Goal: Task Accomplishment & Management: Use online tool/utility

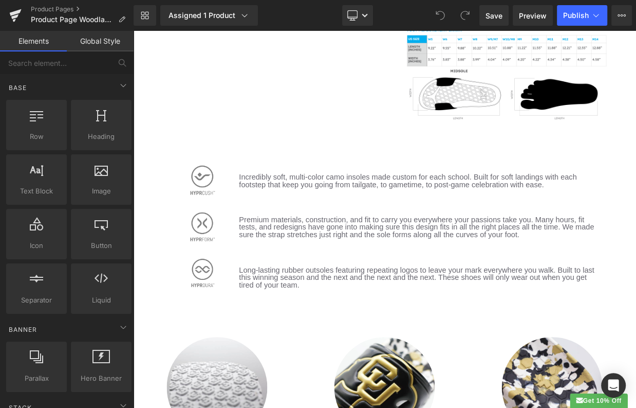
scroll to position [623, 0]
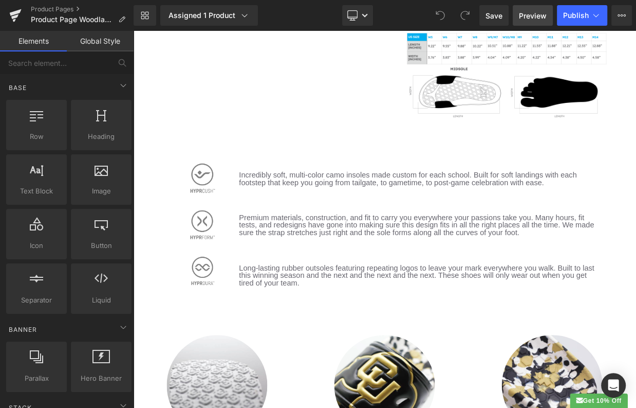
click at [535, 17] on span "Preview" at bounding box center [533, 15] width 28 height 11
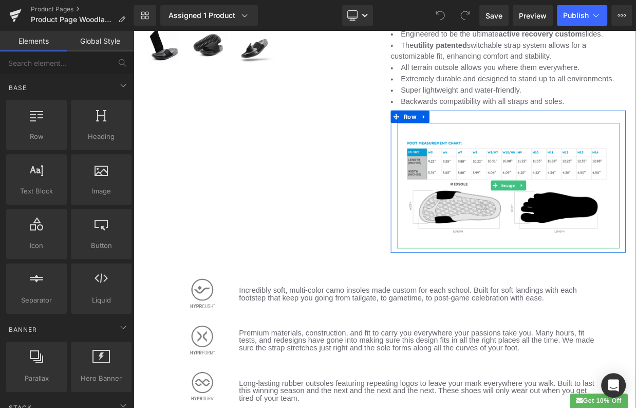
scroll to position [471, 0]
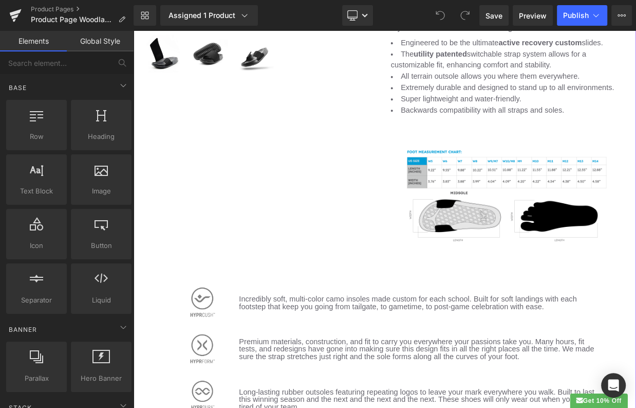
click at [525, 205] on img at bounding box center [596, 232] width 275 height 155
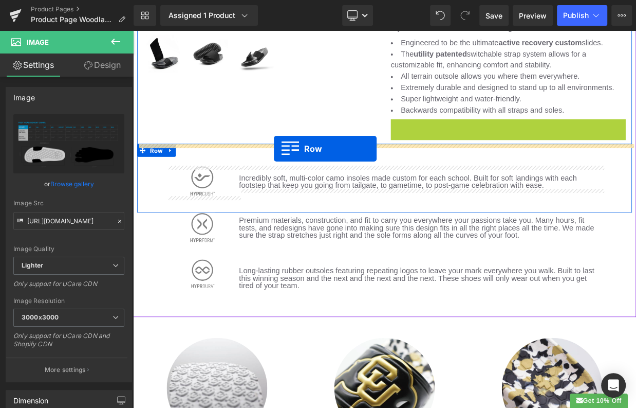
drag, startPoint x: 458, startPoint y: 146, endPoint x: 307, endPoint y: 177, distance: 154.2
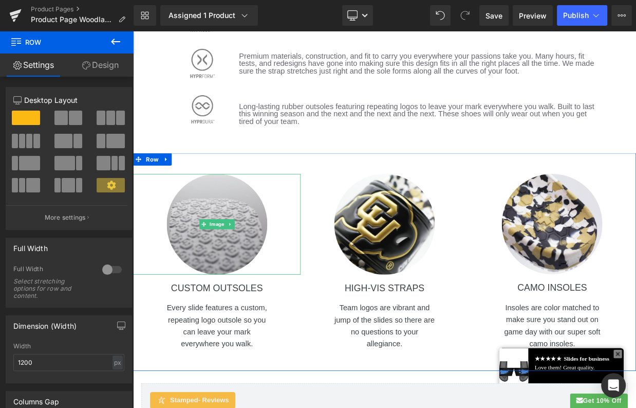
scroll to position [1005, 0]
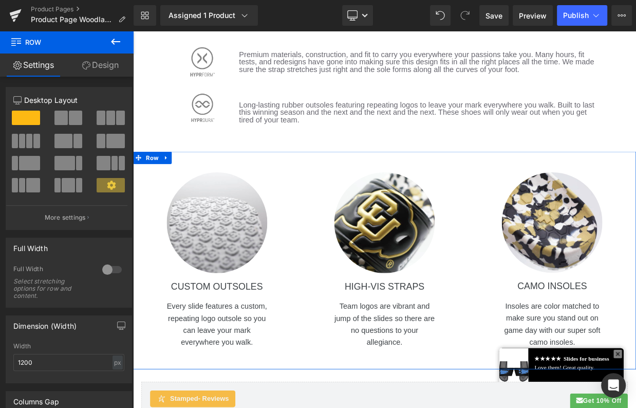
click at [237, 190] on div "Image CUSTOM OUTSOLES Heading Every slide features a custom, repeating logo out…" at bounding box center [444, 314] width 622 height 269
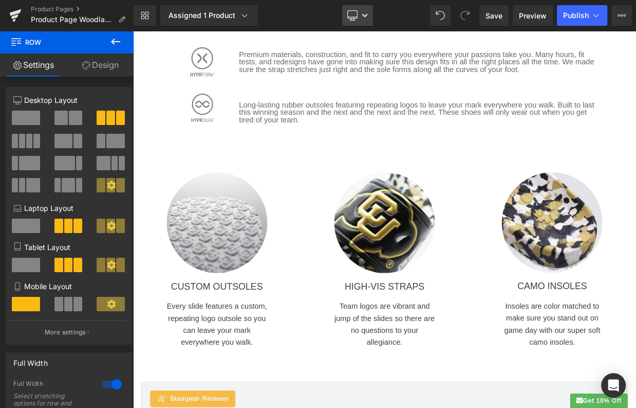
click at [360, 14] on link "Desktop" at bounding box center [357, 15] width 31 height 21
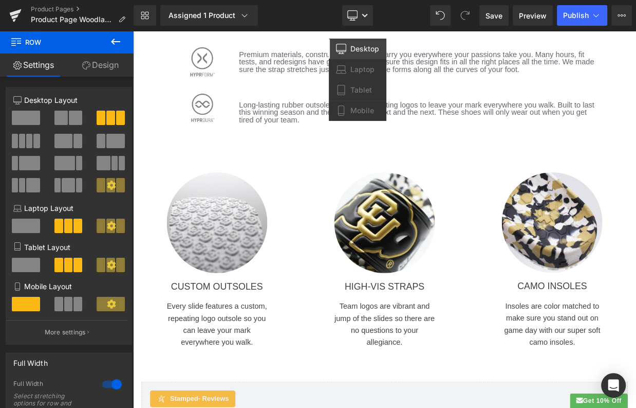
click at [276, 20] on div "Assigned 1 Product Product Preview Woodlands HS Soccer Slydr Switch Grey Manage…" at bounding box center [220, 15] width 128 height 21
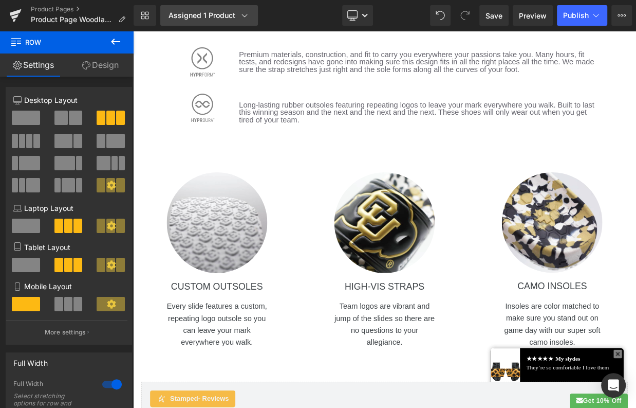
click at [249, 14] on link "Assigned 1 Product" at bounding box center [209, 15] width 98 height 21
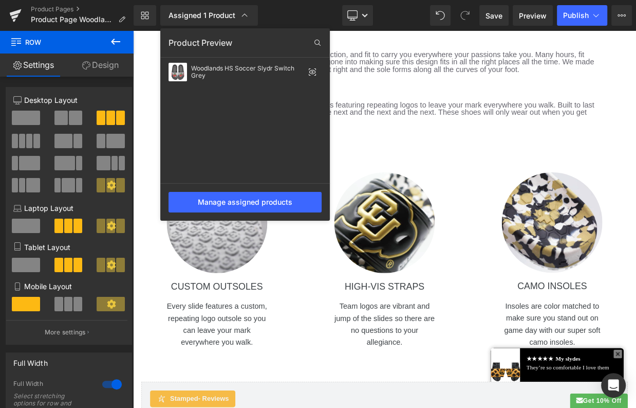
click at [292, 14] on div "Library Assigned 1 Product Product Preview Woodlands HS Soccer Slydr Switch Gre…" at bounding box center [385, 15] width 503 height 21
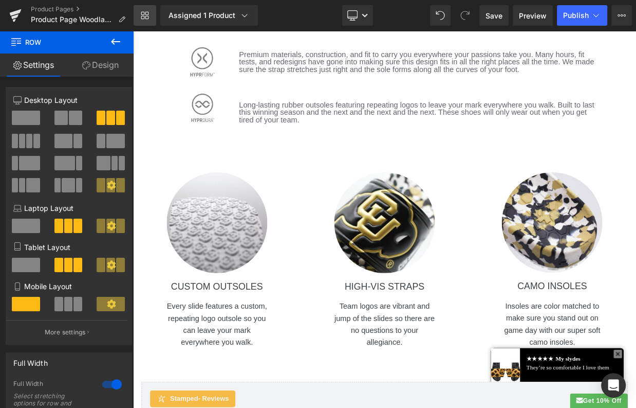
click at [148, 16] on icon at bounding box center [147, 18] width 4 height 4
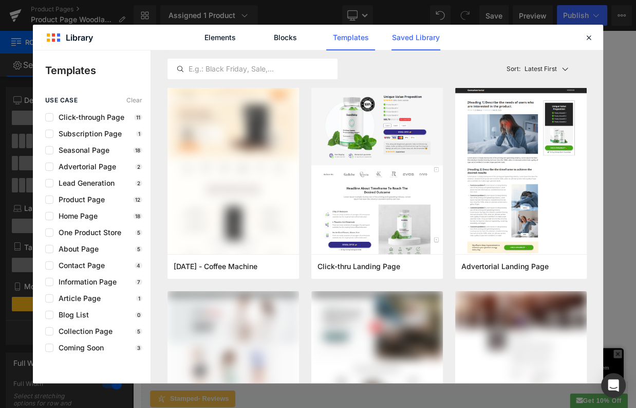
click at [412, 36] on link "Saved Library" at bounding box center [416, 38] width 49 height 26
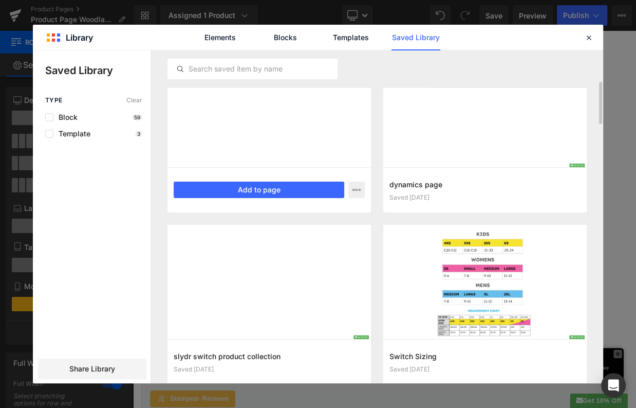
scroll to position [212, 0]
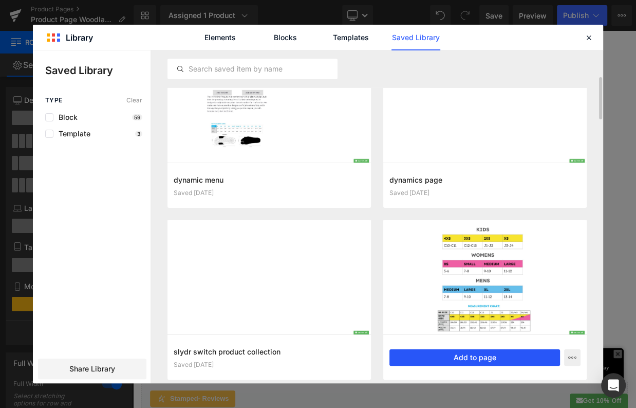
click at [472, 357] on button "Add to page" at bounding box center [475, 357] width 171 height 16
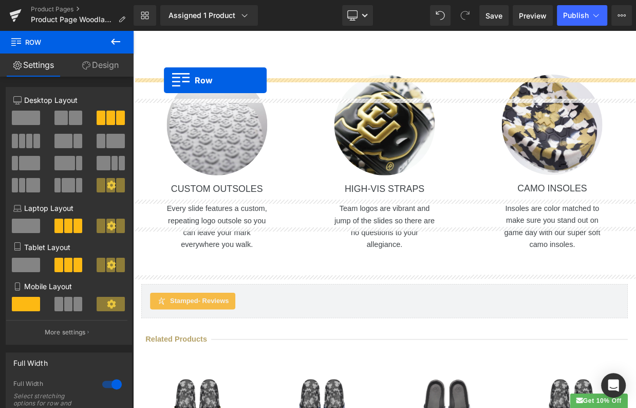
scroll to position [1095, 0]
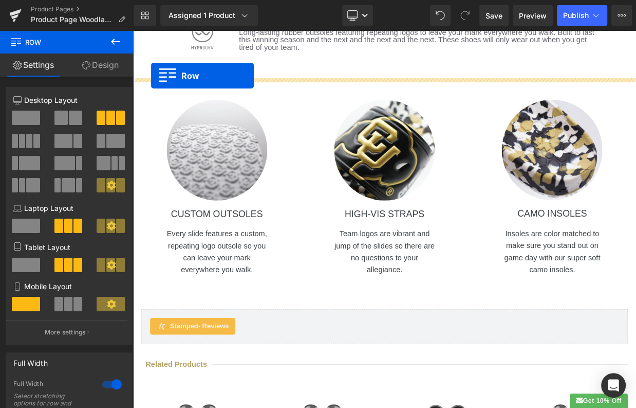
drag, startPoint x: 142, startPoint y: 372, endPoint x: 155, endPoint y: 87, distance: 284.5
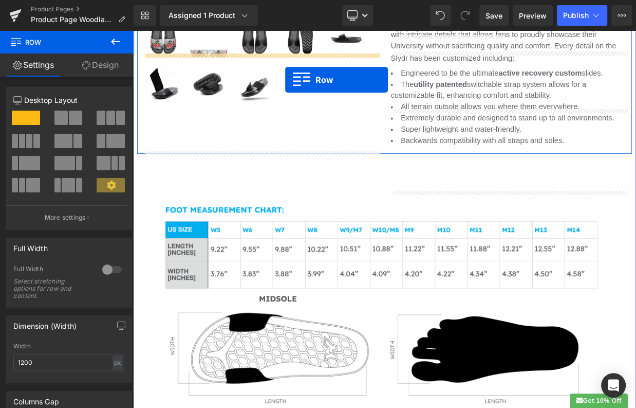
scroll to position [382, 0]
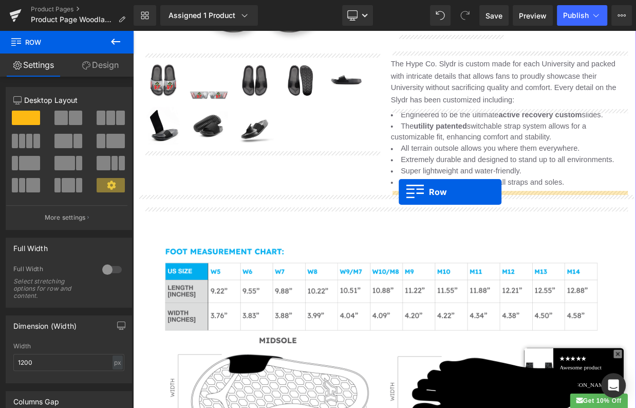
drag, startPoint x: 140, startPoint y: 274, endPoint x: 461, endPoint y: 230, distance: 324.7
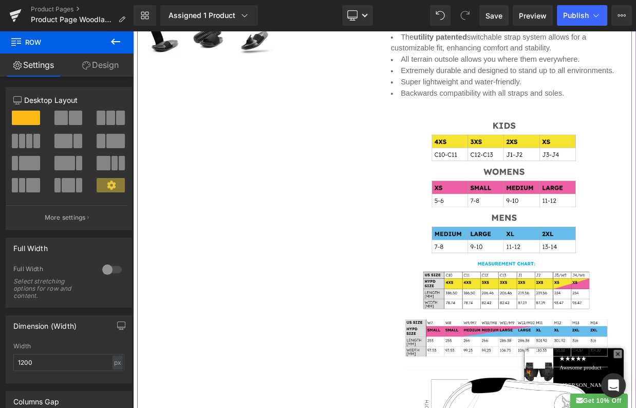
scroll to position [497, 0]
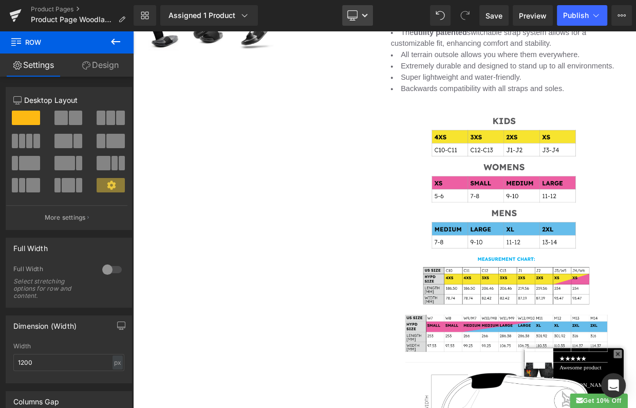
click at [360, 16] on link "Desktop" at bounding box center [357, 15] width 31 height 21
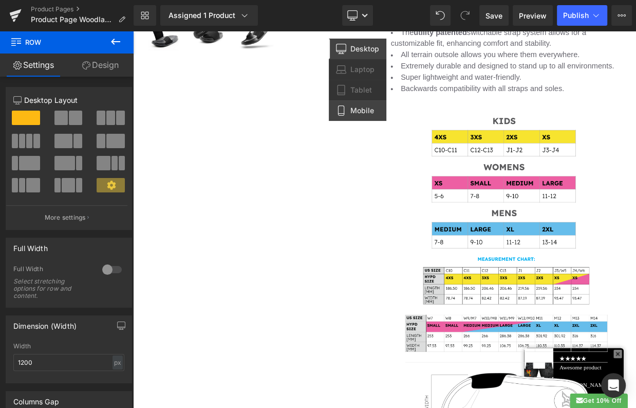
click at [356, 109] on span "Mobile" at bounding box center [362, 110] width 24 height 9
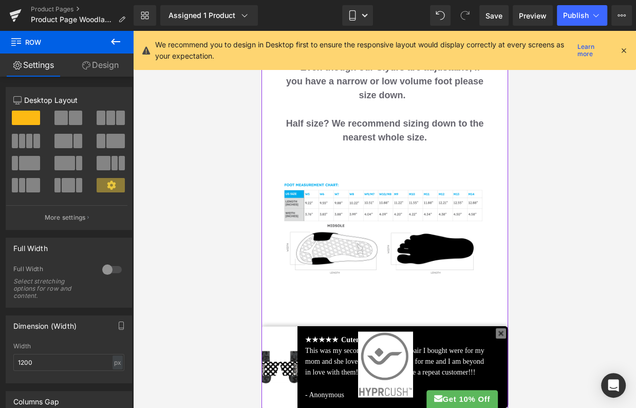
scroll to position [1561, 0]
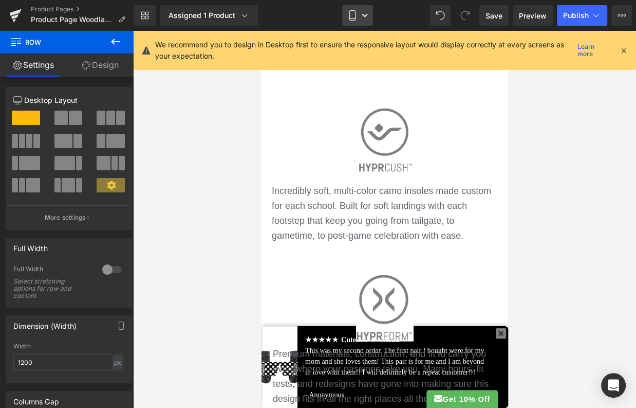
click at [360, 14] on link "Mobile" at bounding box center [357, 15] width 31 height 21
click at [623, 48] on icon at bounding box center [623, 50] width 9 height 9
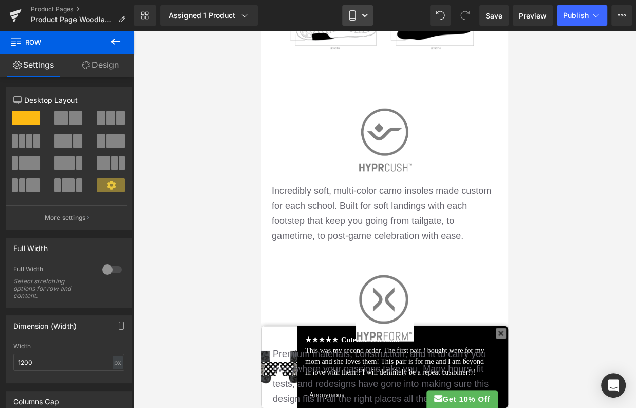
click at [368, 16] on link "Mobile" at bounding box center [357, 15] width 31 height 21
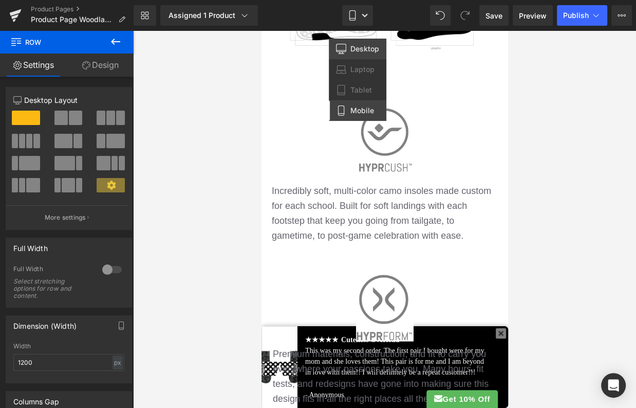
click at [359, 53] on link "Desktop" at bounding box center [358, 49] width 58 height 21
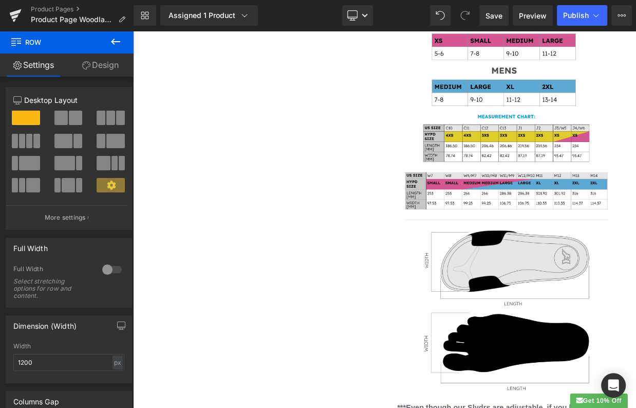
scroll to position [681, 0]
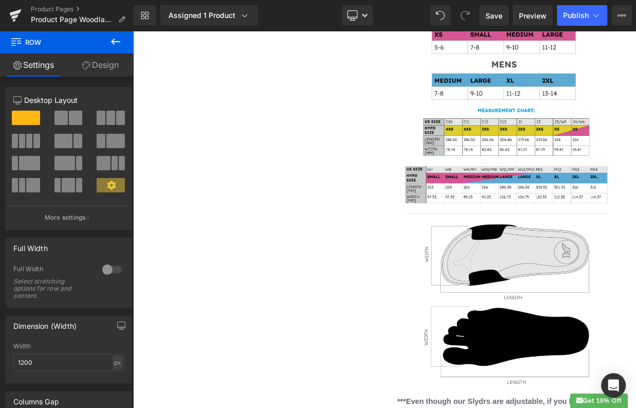
click at [631, 316] on img at bounding box center [596, 213] width 275 height 537
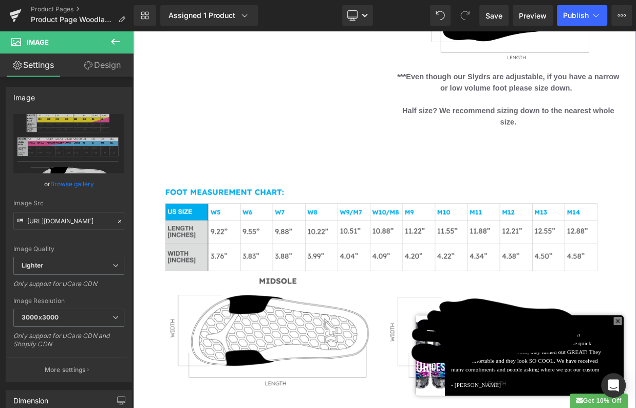
scroll to position [1161, 0]
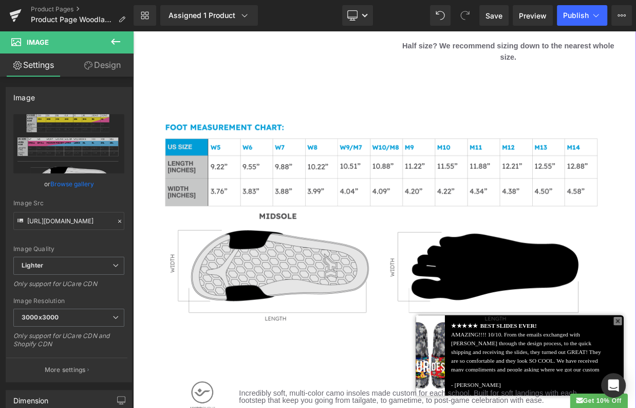
click at [523, 182] on img at bounding box center [444, 264] width 596 height 336
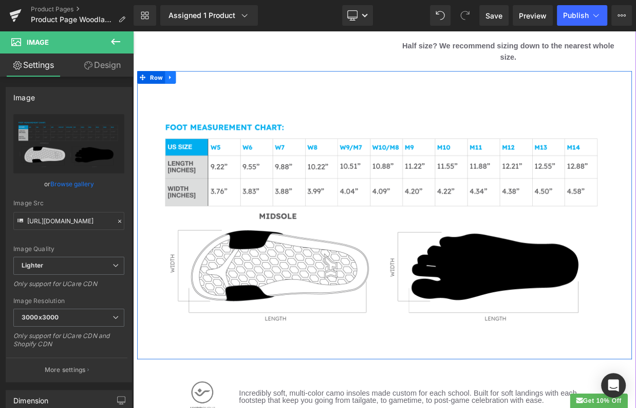
click at [181, 88] on icon at bounding box center [179, 88] width 7 height 8
click at [204, 91] on icon at bounding box center [205, 88] width 7 height 8
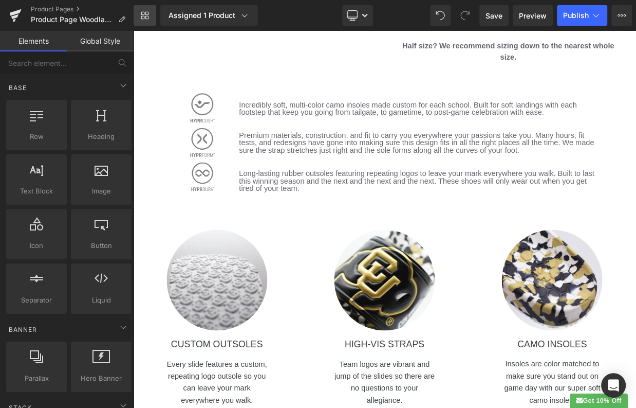
click at [149, 12] on icon at bounding box center [145, 15] width 8 height 8
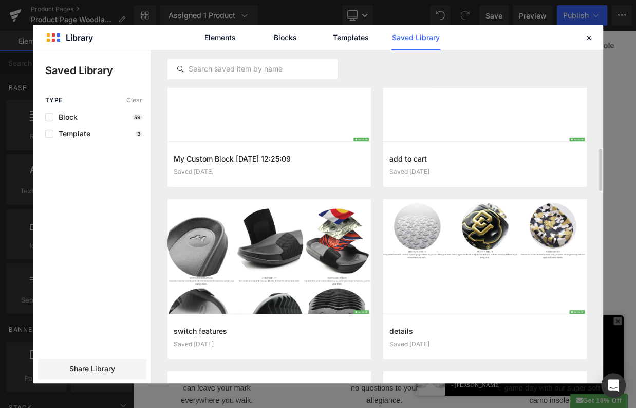
scroll to position [754, 0]
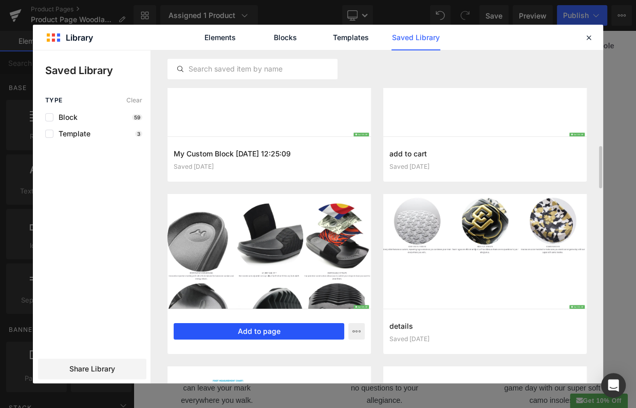
click at [231, 326] on button "Add to page" at bounding box center [259, 331] width 171 height 16
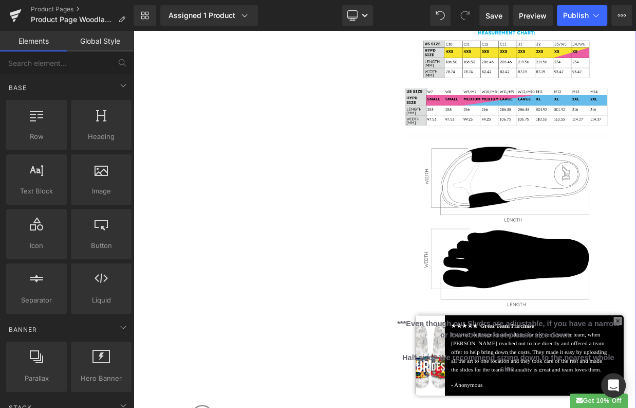
scroll to position [809, 0]
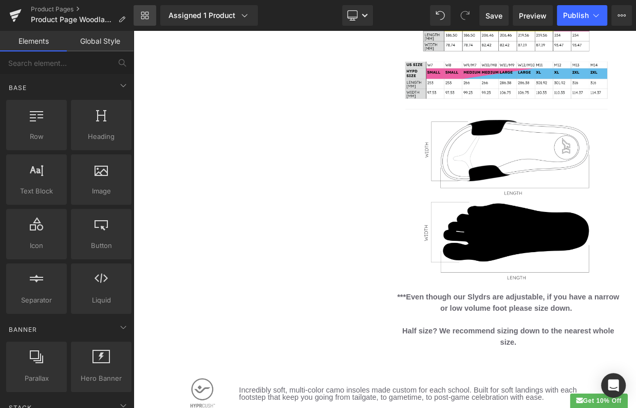
click at [143, 13] on icon at bounding box center [145, 15] width 8 height 8
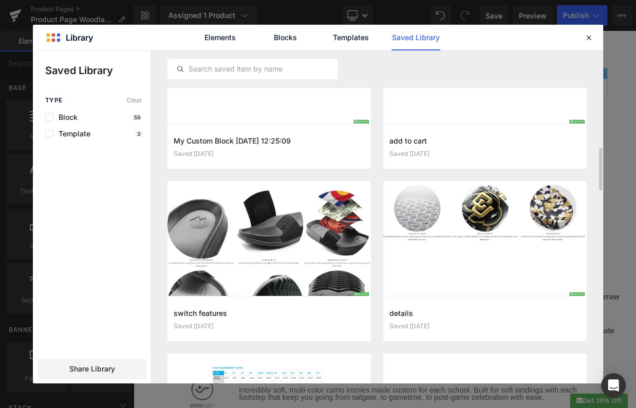
scroll to position [767, 0]
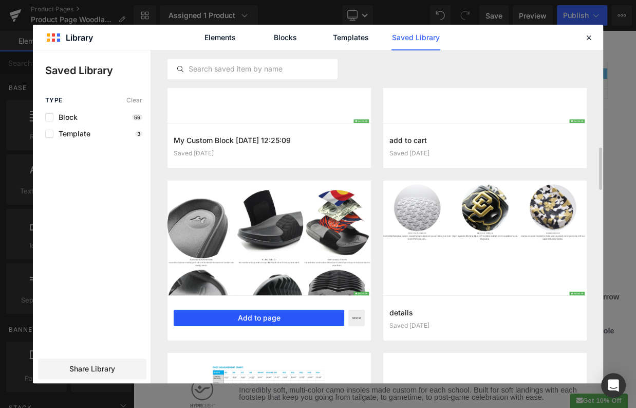
click at [265, 312] on button "Add to page" at bounding box center [259, 317] width 171 height 16
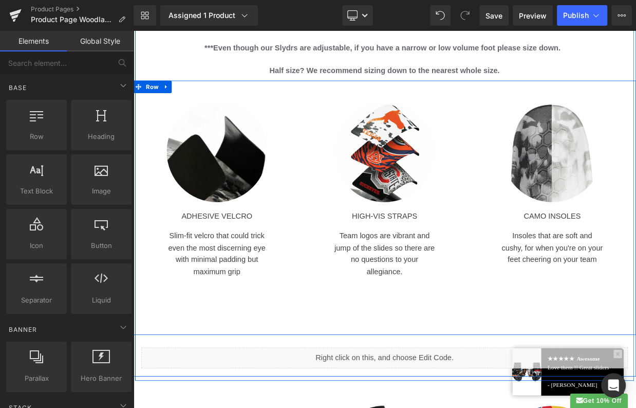
scroll to position [3814, 0]
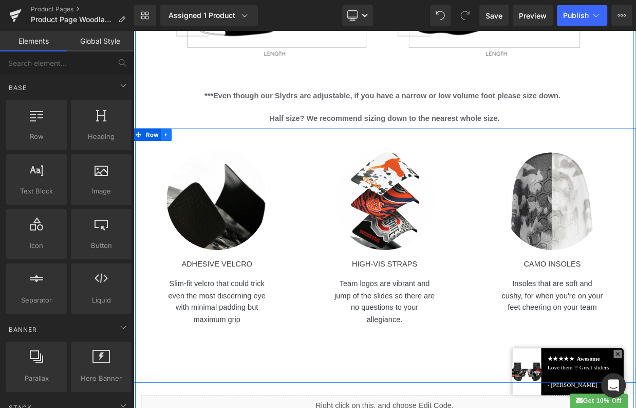
click at [173, 159] on icon at bounding box center [174, 159] width 2 height 5
click at [199, 160] on icon at bounding box center [200, 159] width 7 height 8
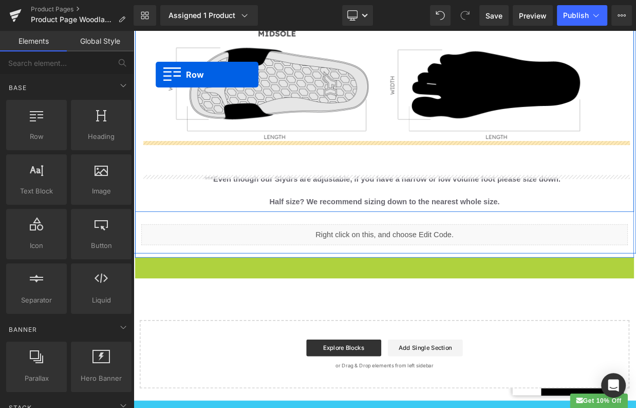
scroll to position [3680, 0]
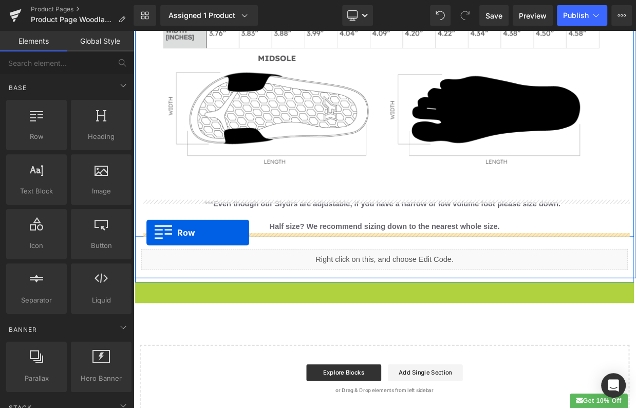
drag, startPoint x: 141, startPoint y: 215, endPoint x: 150, endPoint y: 280, distance: 65.3
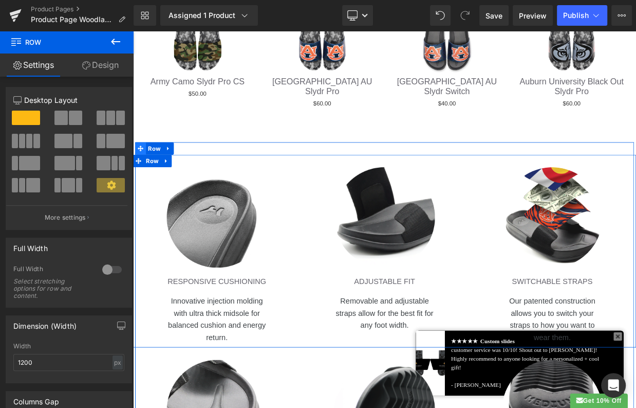
scroll to position [1840, 0]
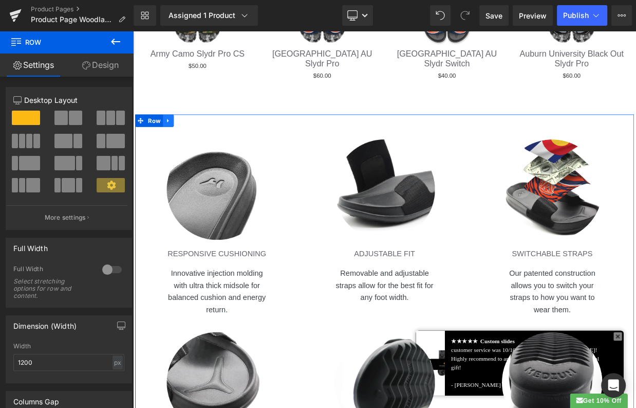
click at [177, 140] on icon at bounding box center [176, 142] width 7 height 8
click at [208, 139] on link at bounding box center [203, 141] width 13 height 15
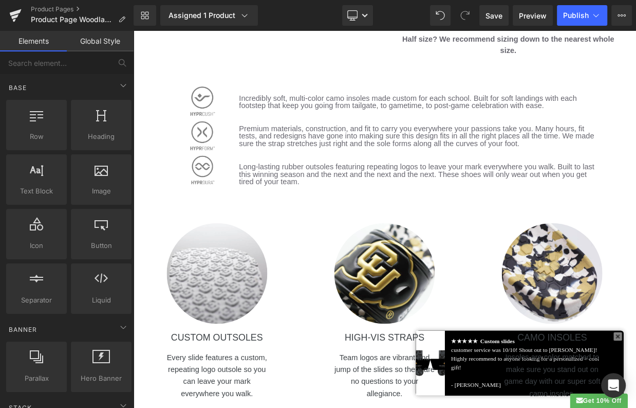
scroll to position [1209, 0]
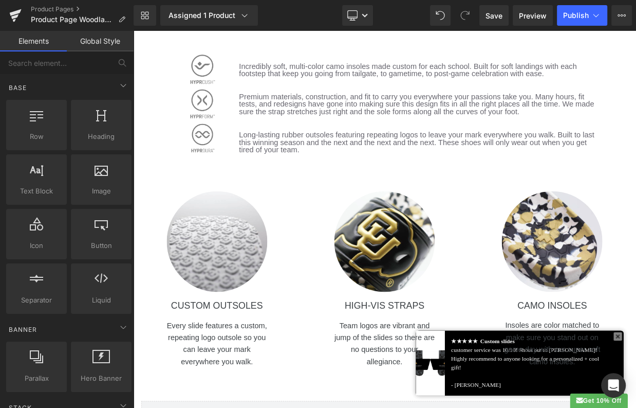
click at [190, 232] on div at bounding box center [236, 291] width 207 height 124
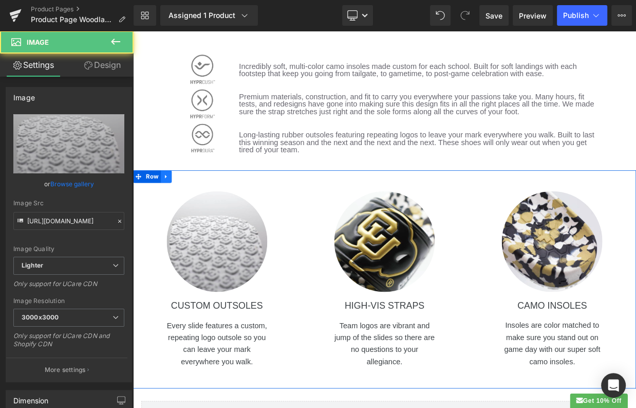
click at [175, 211] on icon at bounding box center [174, 211] width 7 height 8
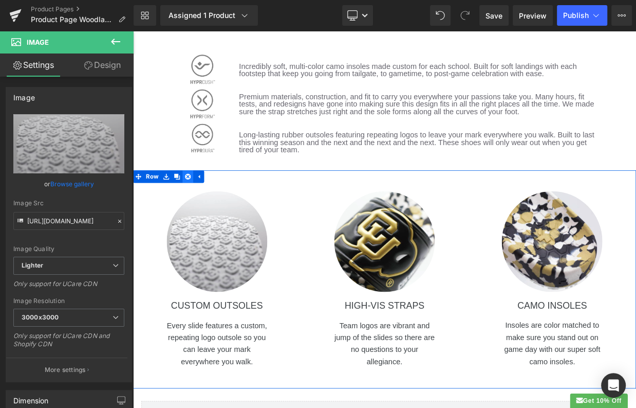
click at [202, 210] on icon at bounding box center [200, 210] width 7 height 7
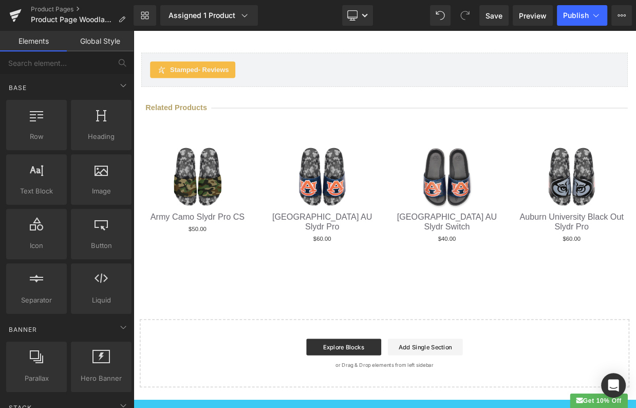
scroll to position [1313, 0]
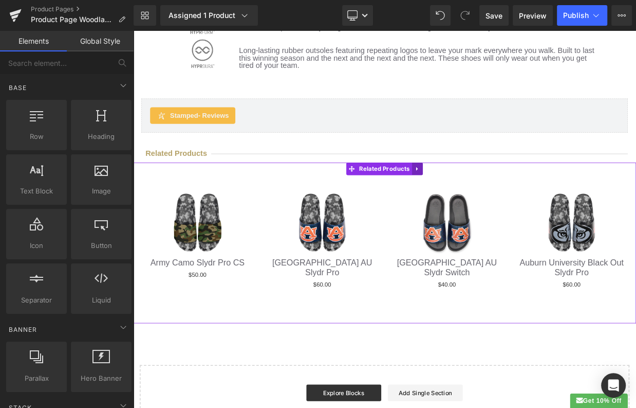
click at [487, 197] on icon at bounding box center [484, 201] width 7 height 8
click at [490, 202] on icon at bounding box center [491, 201] width 7 height 7
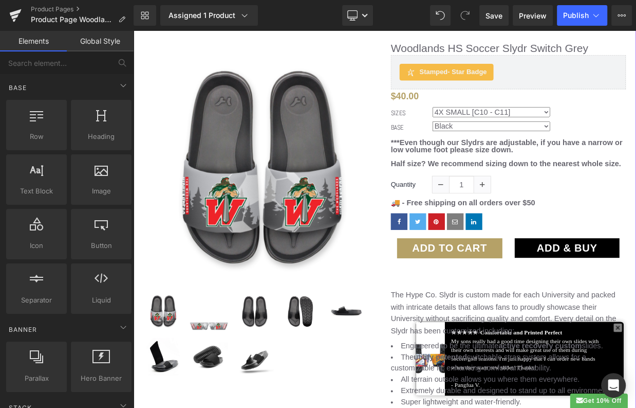
scroll to position [0, 0]
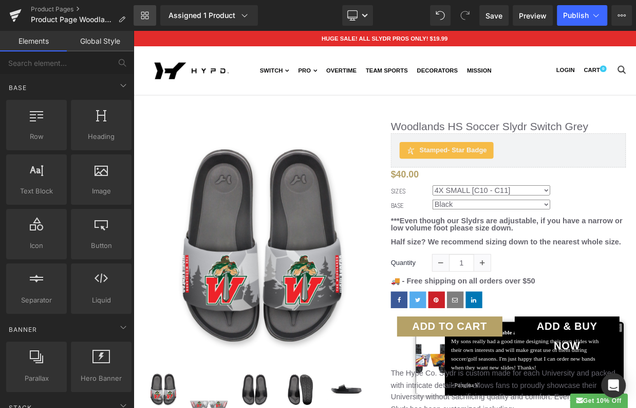
click at [147, 13] on icon at bounding box center [145, 15] width 8 height 8
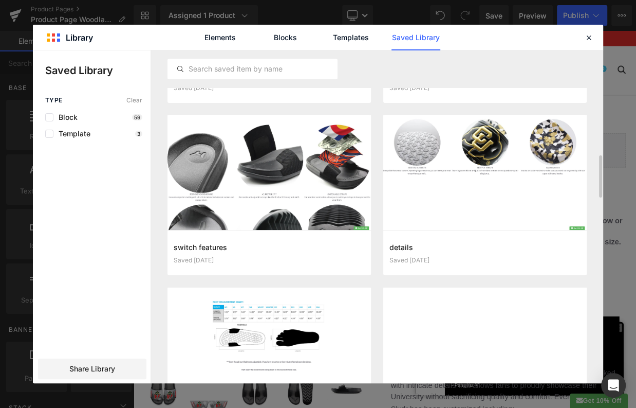
scroll to position [834, 0]
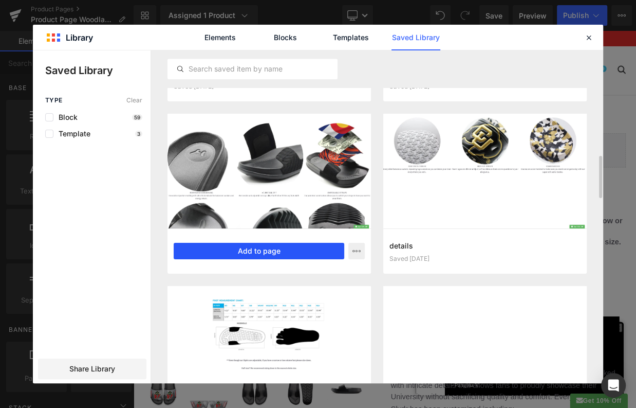
click at [241, 250] on button "Add to page" at bounding box center [259, 251] width 171 height 16
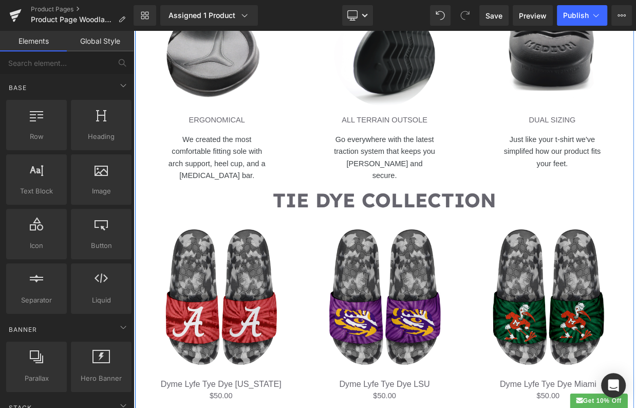
scroll to position [1778, 0]
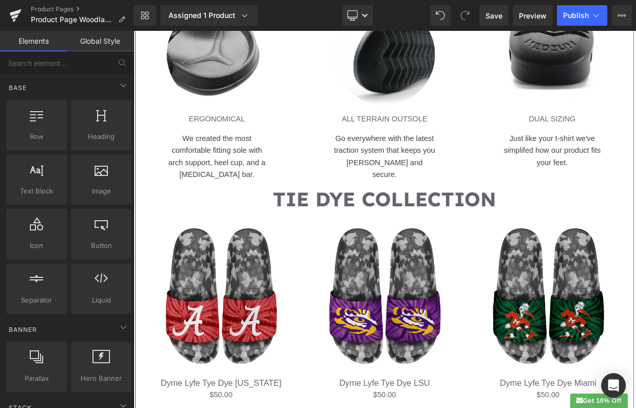
click at [405, 238] on h1 "TIE DYE COLLECTION" at bounding box center [444, 239] width 606 height 36
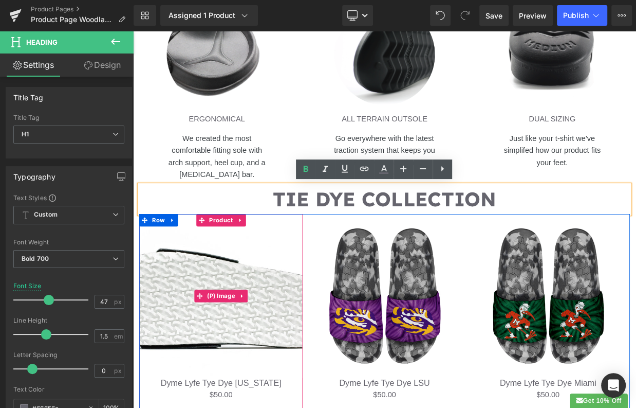
click at [273, 267] on img at bounding box center [242, 358] width 202 height 202
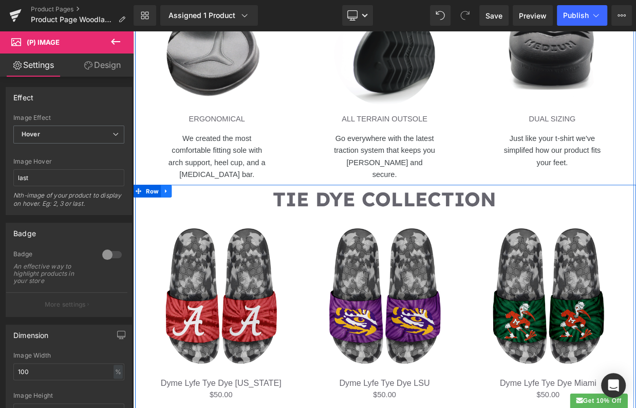
click at [175, 229] on icon at bounding box center [174, 229] width 7 height 8
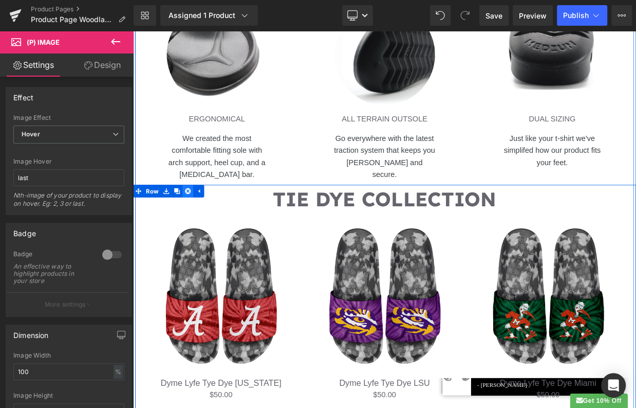
click at [202, 228] on icon at bounding box center [200, 228] width 7 height 7
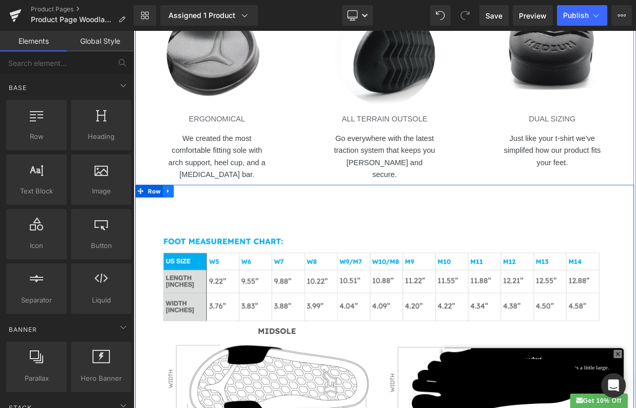
click at [175, 230] on icon at bounding box center [176, 229] width 7 height 8
click at [202, 229] on icon at bounding box center [203, 228] width 7 height 7
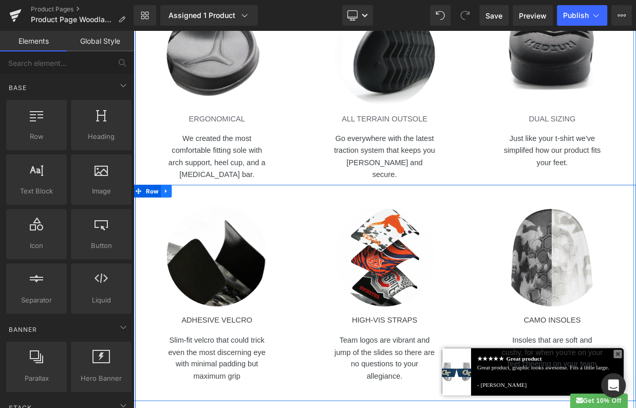
click at [175, 227] on icon at bounding box center [174, 229] width 7 height 8
click at [200, 228] on icon at bounding box center [200, 229] width 7 height 8
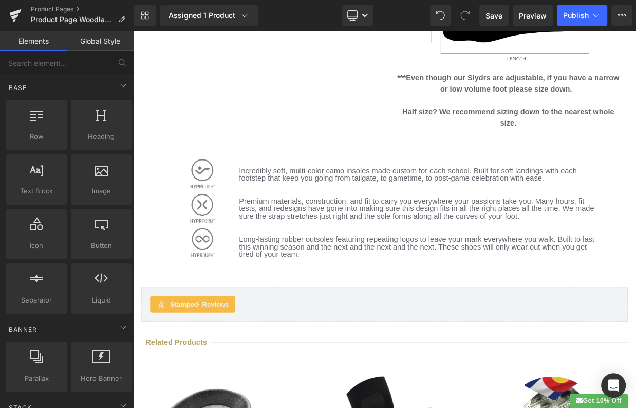
scroll to position [1077, 0]
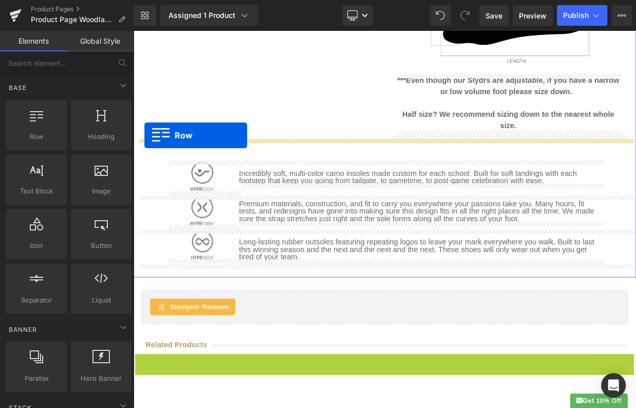
drag, startPoint x: 141, startPoint y: 435, endPoint x: 147, endPoint y: 160, distance: 274.5
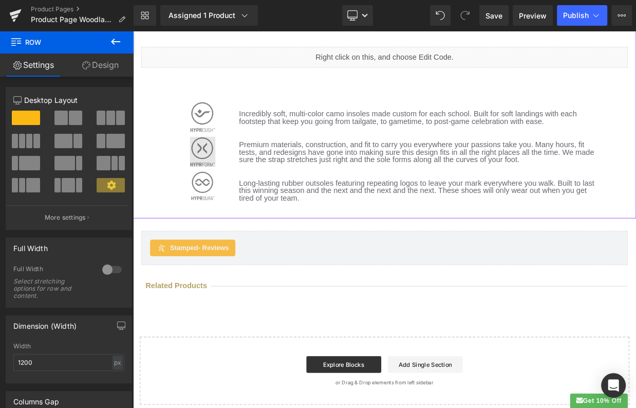
scroll to position [1702, 0]
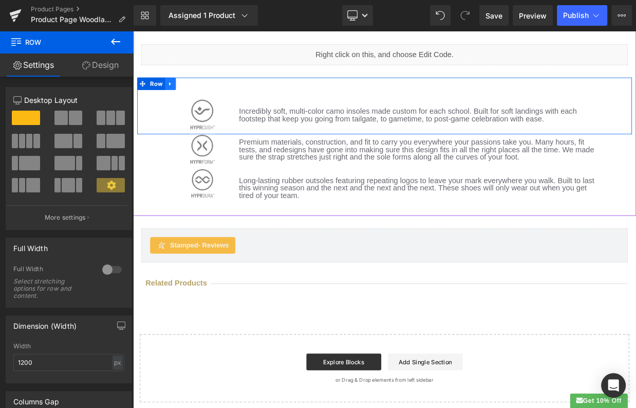
click at [181, 93] on icon at bounding box center [179, 97] width 7 height 8
click at [205, 96] on icon at bounding box center [205, 96] width 7 height 7
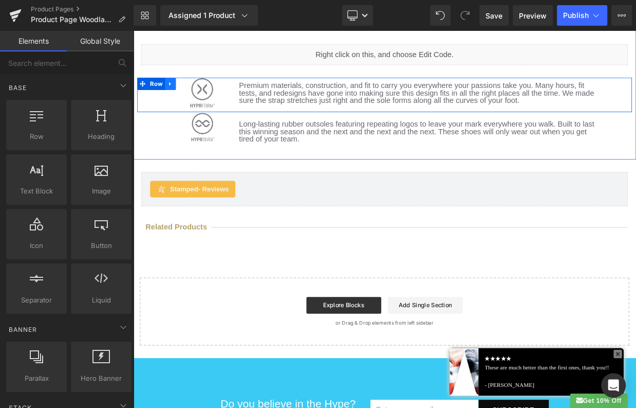
click at [178, 96] on icon at bounding box center [179, 96] width 2 height 5
click at [206, 94] on icon at bounding box center [205, 96] width 7 height 7
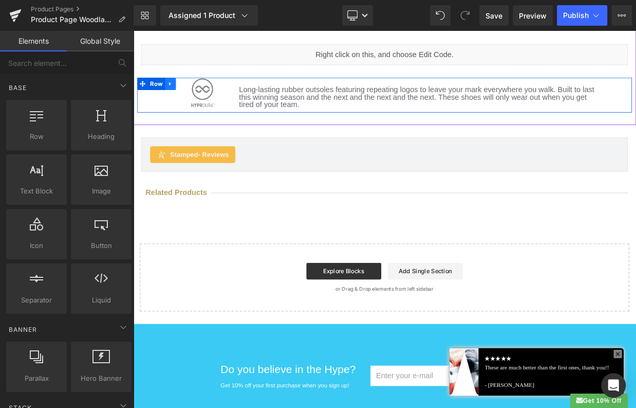
click at [179, 94] on icon at bounding box center [179, 97] width 7 height 8
click at [205, 97] on icon at bounding box center [205, 96] width 7 height 7
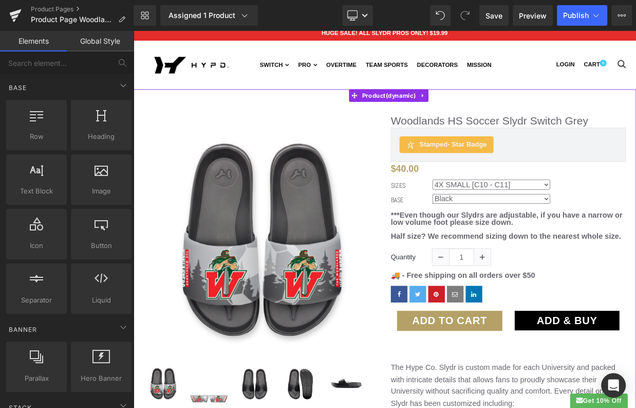
scroll to position [0, 0]
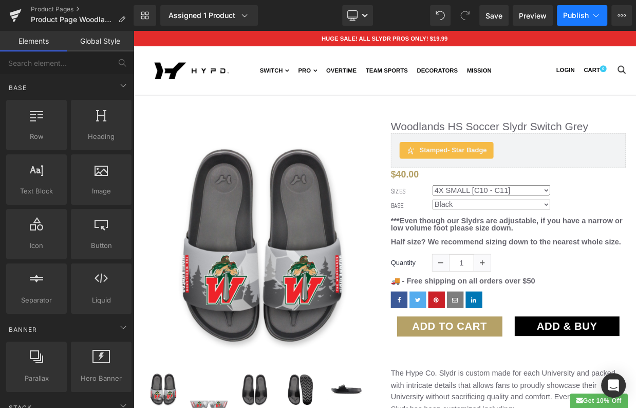
click at [585, 14] on span "Publish" at bounding box center [576, 15] width 26 height 8
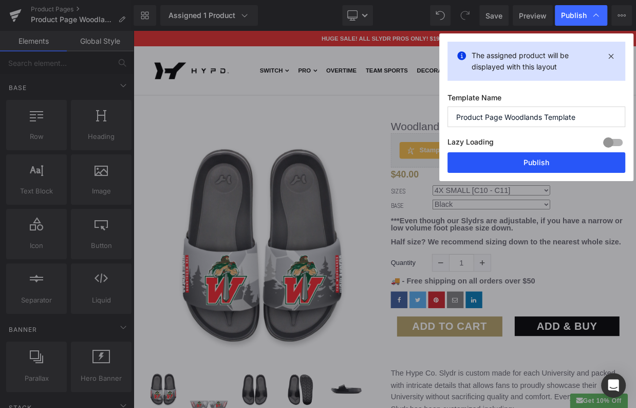
click at [525, 160] on button "Publish" at bounding box center [537, 162] width 178 height 21
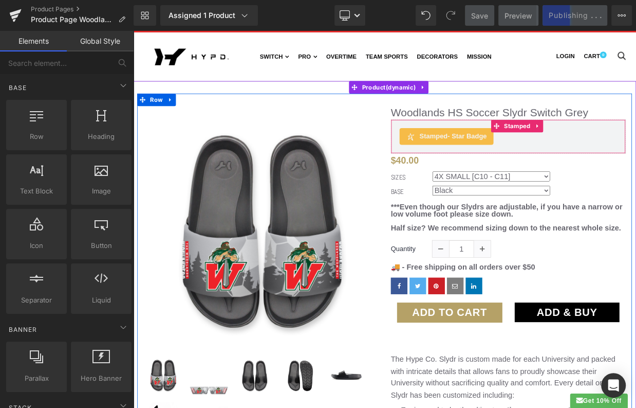
scroll to position [25, 0]
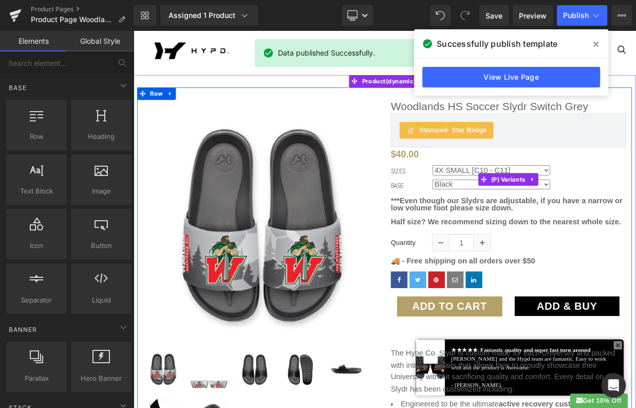
click at [636, 203] on div "SIZES 4X SMALL [C10 - C11] 3X SMALL [C12-C13] 2X SMALL [J1 - J2] X SMALL [J3 - …" at bounding box center [597, 205] width 290 height 17
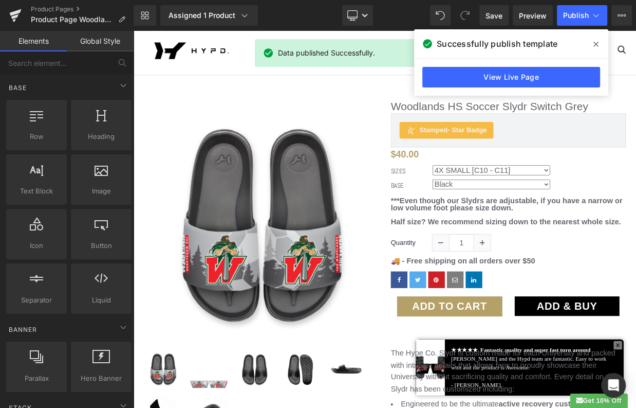
click at [595, 45] on icon at bounding box center [596, 44] width 5 height 5
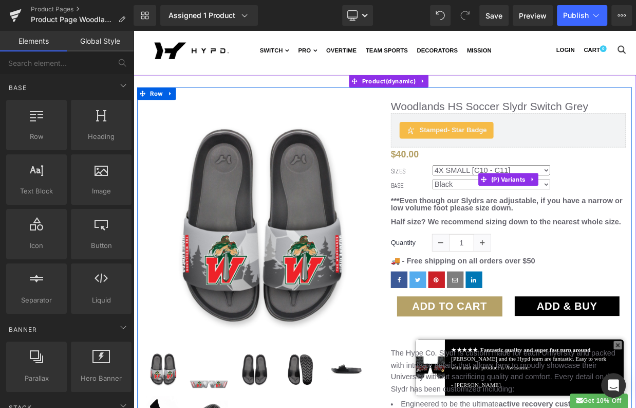
click at [468, 229] on div "BASE Black Strap Only - No Base [$15]" at bounding box center [597, 222] width 290 height 17
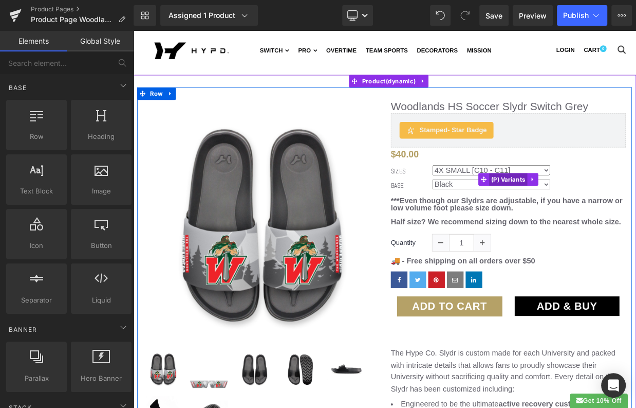
click at [608, 214] on span "(P) Variants" at bounding box center [597, 214] width 48 height 15
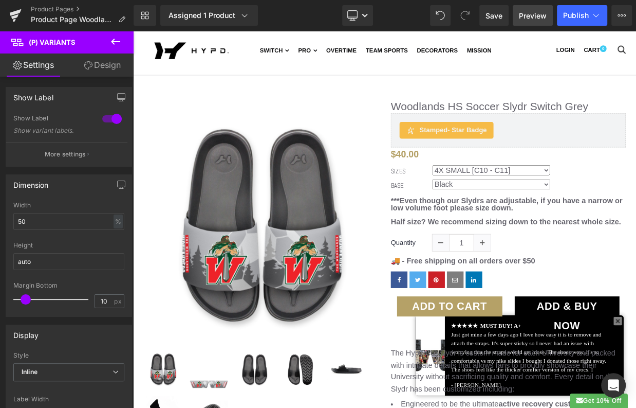
click at [536, 16] on span "Preview" at bounding box center [533, 15] width 28 height 11
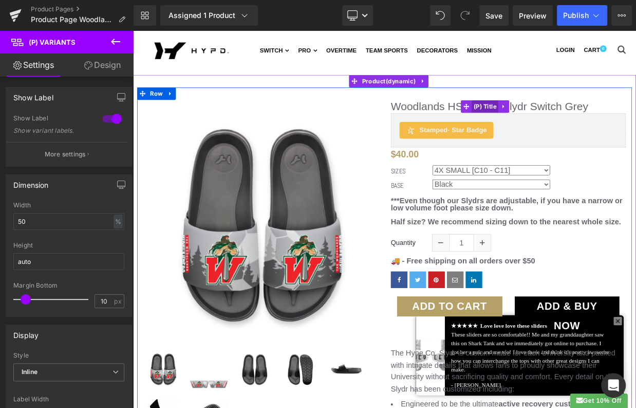
click at [574, 123] on span "(P) Title" at bounding box center [567, 124] width 33 height 15
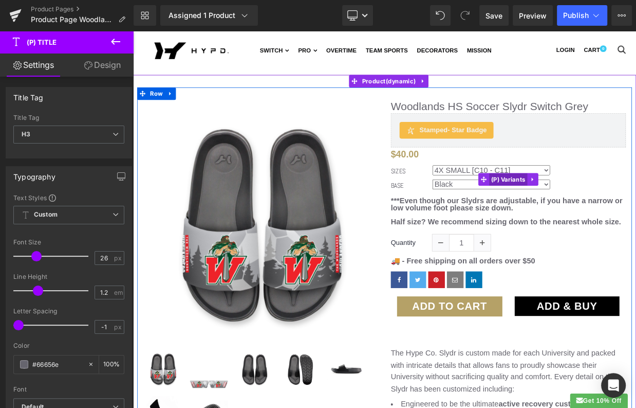
click at [603, 210] on span "(P) Variants" at bounding box center [597, 214] width 48 height 15
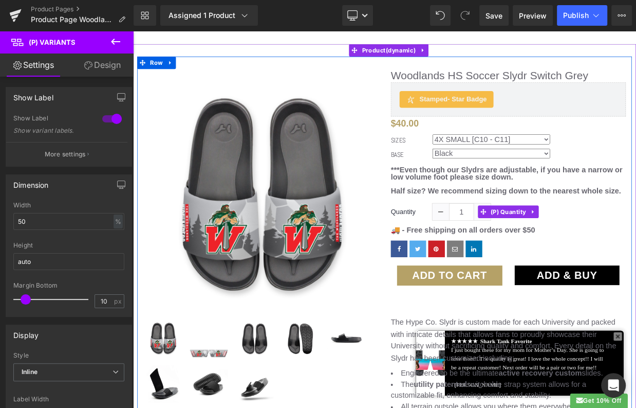
scroll to position [66, 0]
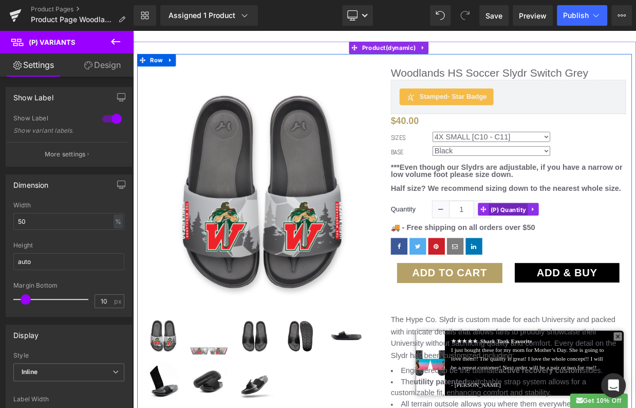
click at [601, 253] on span "(P) Quantity" at bounding box center [596, 251] width 49 height 15
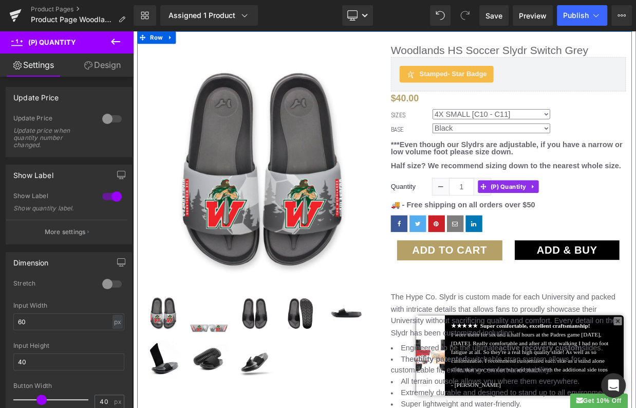
scroll to position [95, 0]
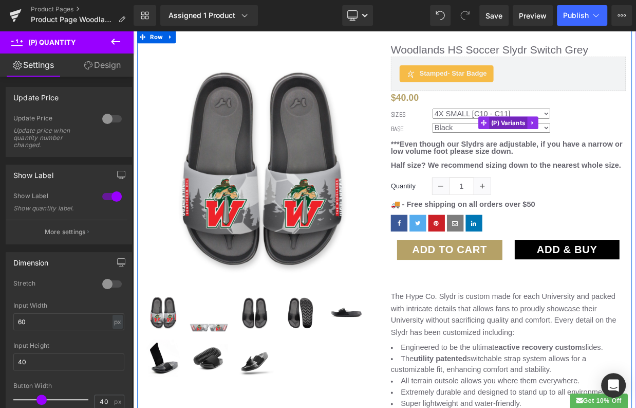
click at [609, 142] on span "(P) Variants" at bounding box center [597, 144] width 48 height 15
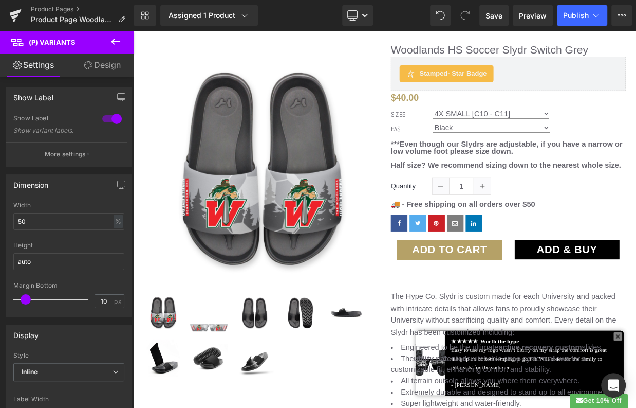
click at [114, 43] on icon at bounding box center [115, 42] width 9 height 6
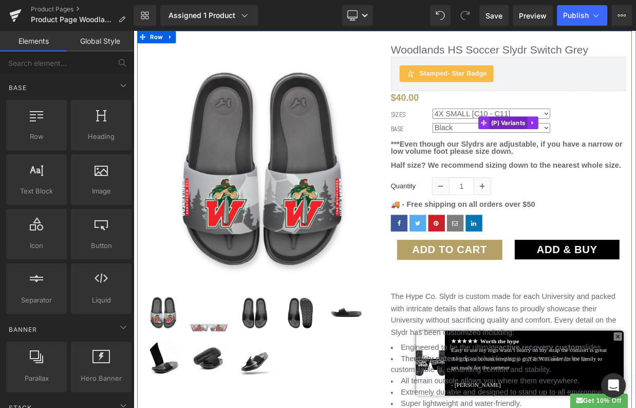
click at [590, 145] on span "(P) Variants" at bounding box center [597, 144] width 48 height 15
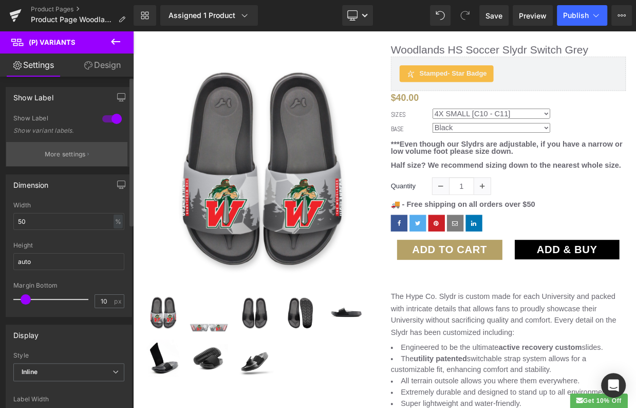
click at [65, 163] on button "More settings" at bounding box center [66, 154] width 121 height 24
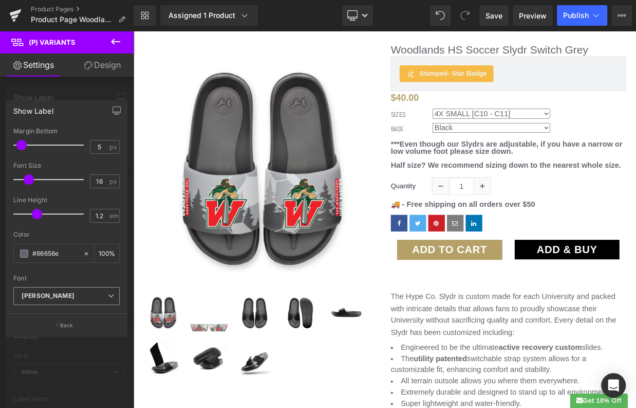
click at [53, 295] on b "[PERSON_NAME]" at bounding box center [65, 295] width 86 height 9
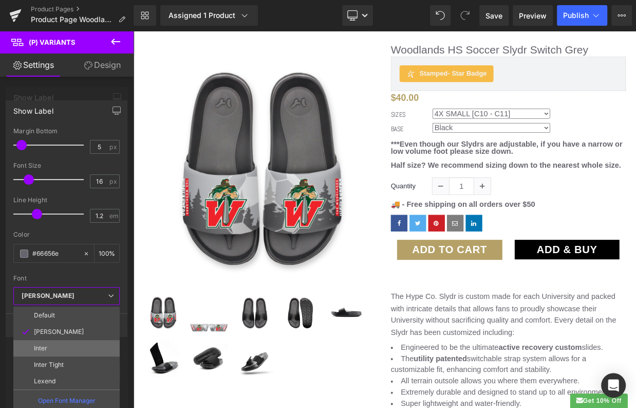
click at [42, 346] on p "Inter" at bounding box center [40, 347] width 13 height 7
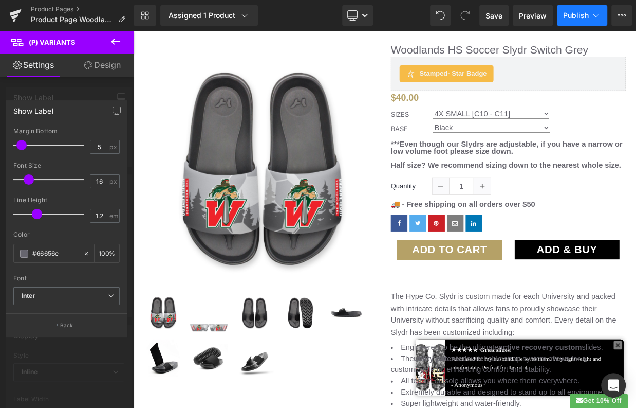
click at [579, 15] on span "Publish" at bounding box center [576, 15] width 26 height 8
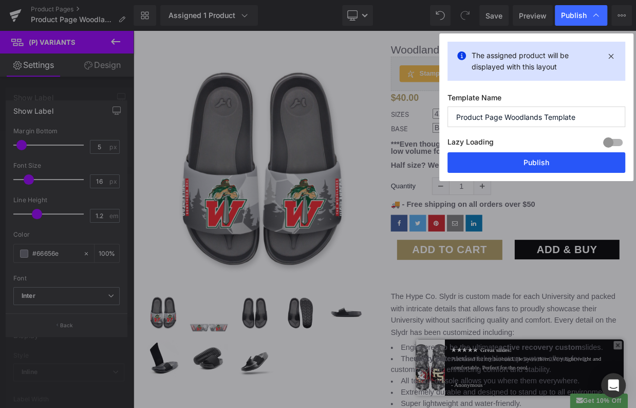
click at [519, 158] on button "Publish" at bounding box center [537, 162] width 178 height 21
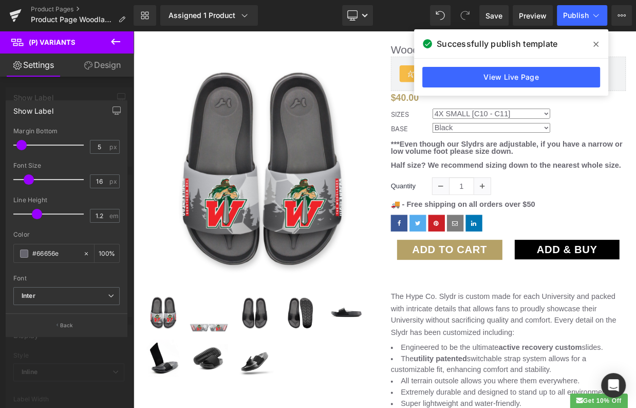
click at [39, 65] on link "Settings" at bounding box center [33, 64] width 67 height 23
click at [119, 39] on icon at bounding box center [115, 41] width 12 height 12
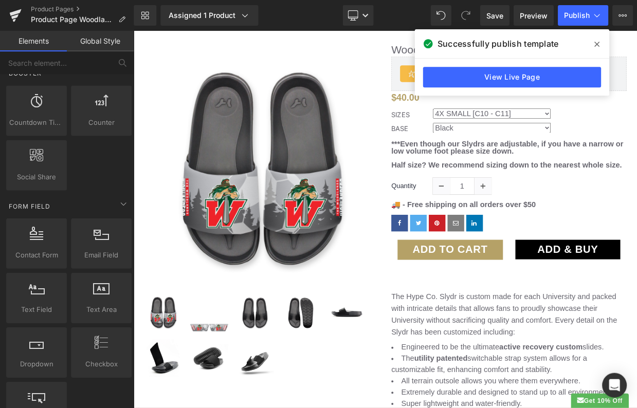
scroll to position [1308, 0]
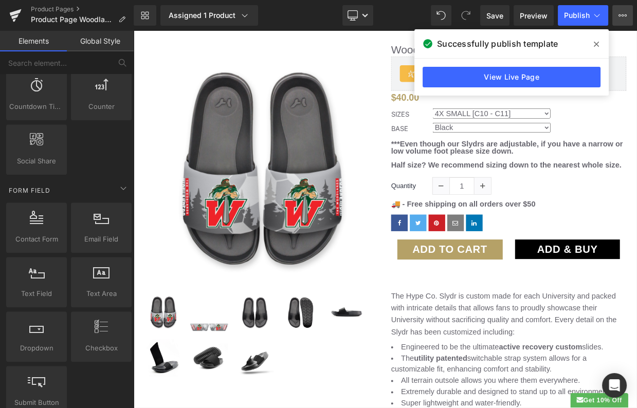
click at [619, 16] on icon at bounding box center [622, 15] width 8 height 8
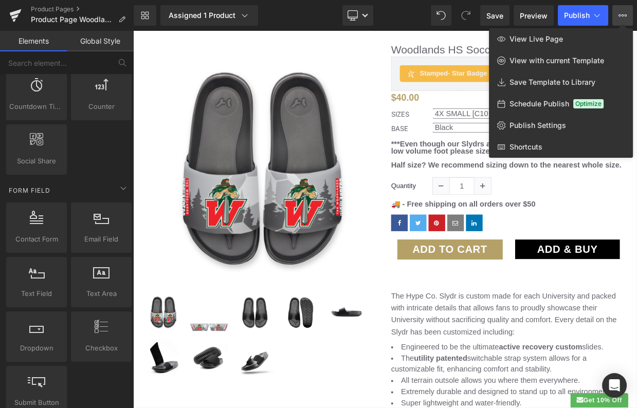
click at [338, 37] on div at bounding box center [385, 219] width 504 height 377
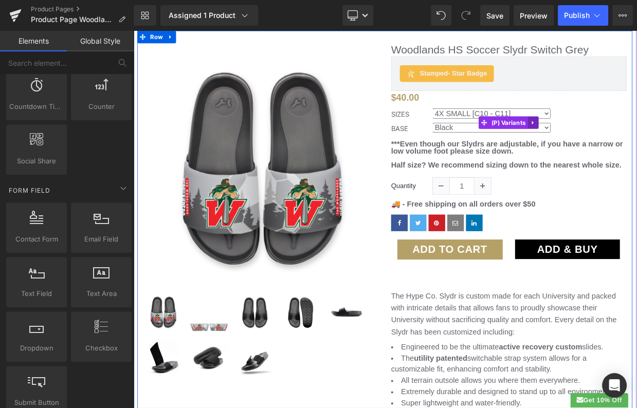
click at [625, 148] on link at bounding box center [627, 144] width 13 height 15
click at [582, 146] on span "(P) Variants" at bounding box center [577, 144] width 48 height 15
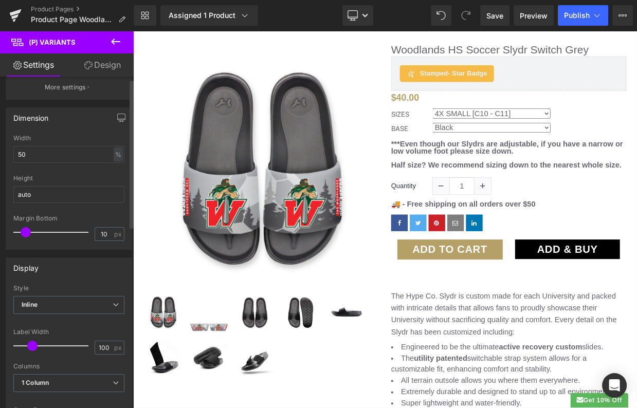
scroll to position [0, 0]
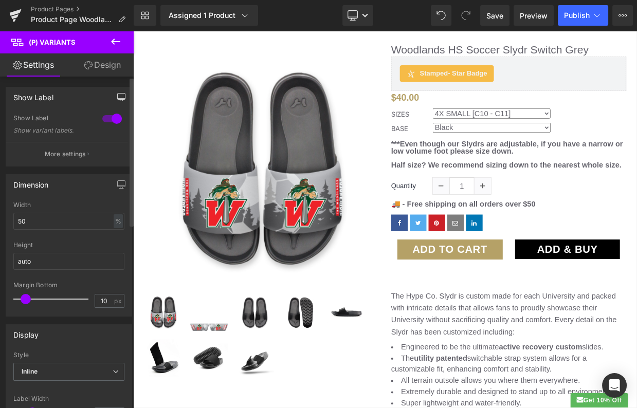
click at [119, 94] on icon "button" at bounding box center [121, 97] width 8 height 8
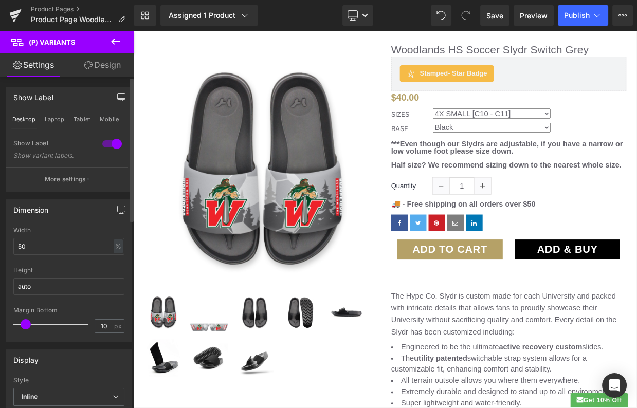
click at [118, 206] on icon "button" at bounding box center [121, 210] width 8 height 8
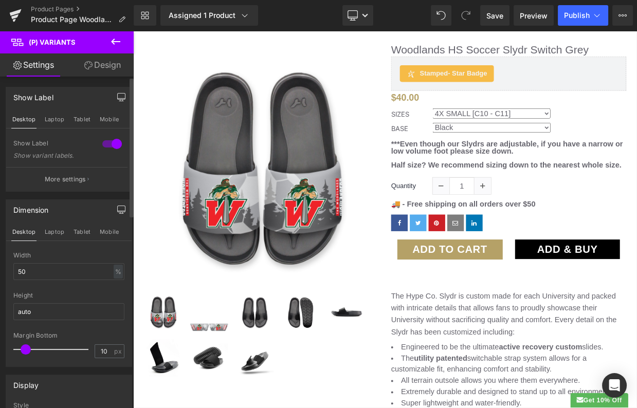
click at [118, 99] on icon "button" at bounding box center [122, 99] width 8 height 0
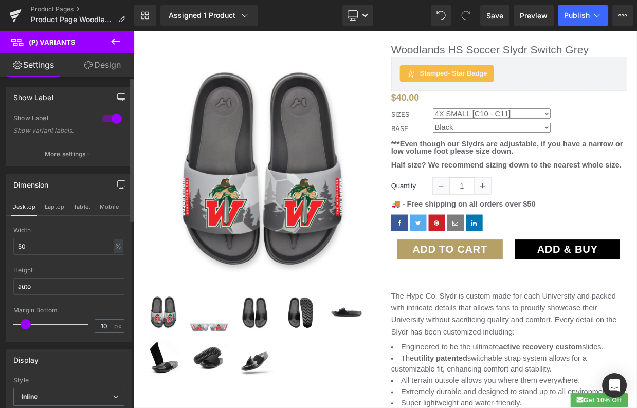
click at [118, 99] on icon "button" at bounding box center [122, 99] width 8 height 0
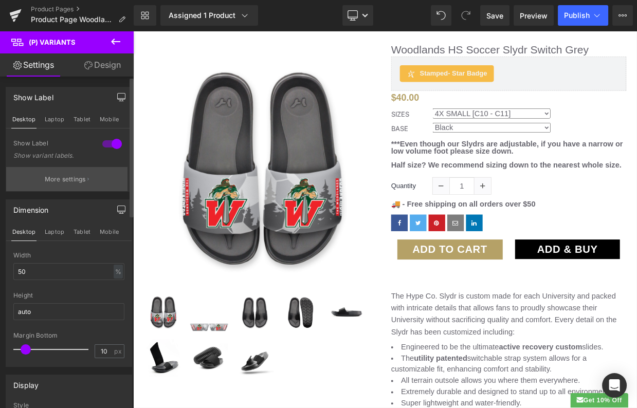
click at [70, 182] on p "More settings" at bounding box center [65, 179] width 41 height 9
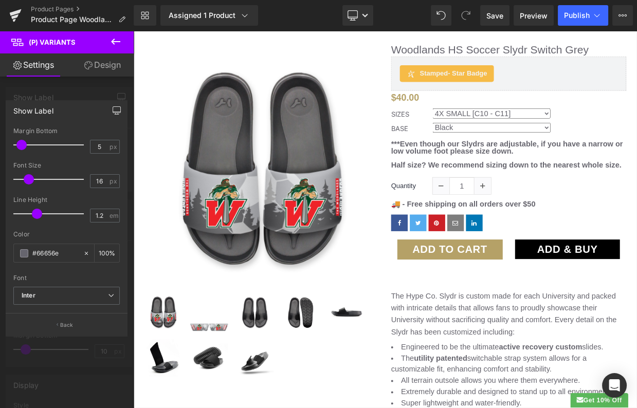
click at [115, 109] on icon "button" at bounding box center [117, 110] width 8 height 8
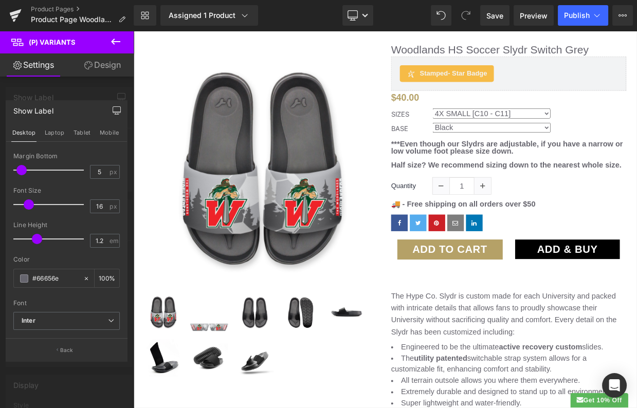
click at [49, 108] on div "Show Label" at bounding box center [33, 108] width 40 height 14
click at [61, 346] on p "Back" at bounding box center [66, 350] width 13 height 8
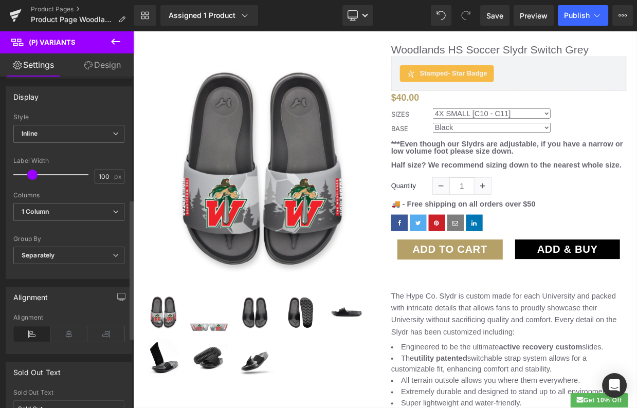
scroll to position [289, 0]
click at [116, 35] on icon at bounding box center [115, 41] width 12 height 12
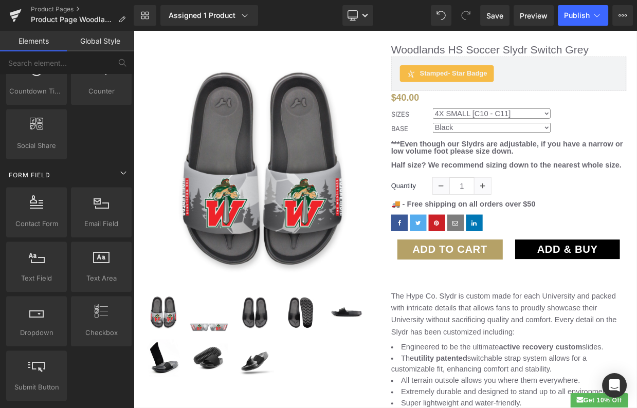
scroll to position [1326, 0]
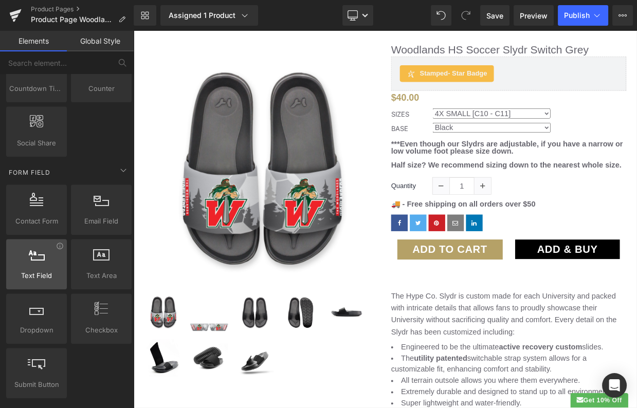
click at [43, 247] on icon at bounding box center [36, 253] width 16 height 13
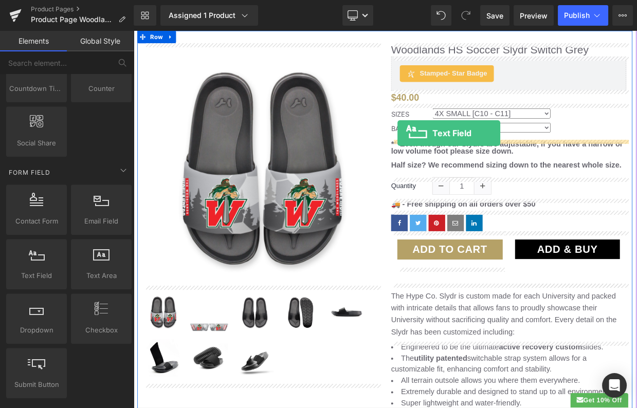
drag, startPoint x: 176, startPoint y: 277, endPoint x: 460, endPoint y: 158, distance: 307.5
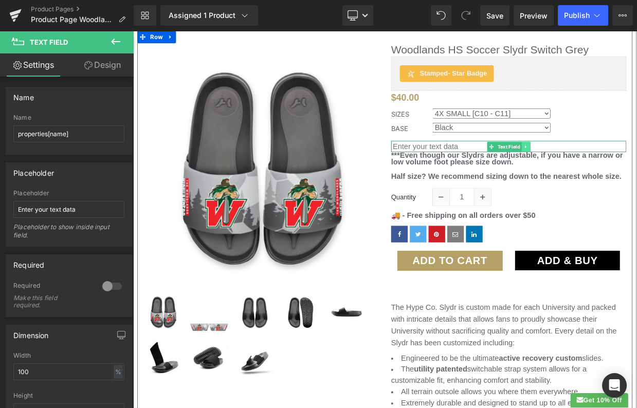
click at [620, 174] on icon at bounding box center [619, 174] width 6 height 6
click at [622, 169] on link at bounding box center [623, 174] width 11 height 12
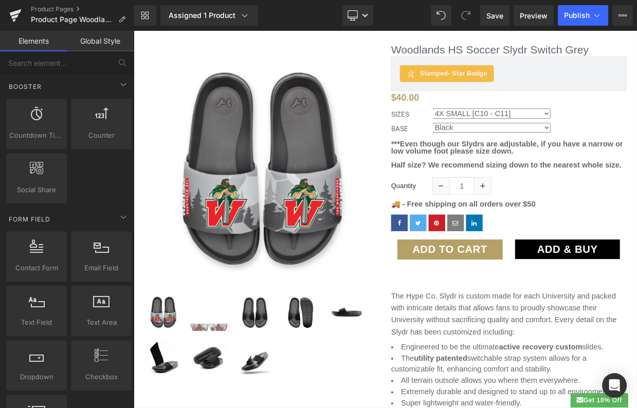
scroll to position [1276, 0]
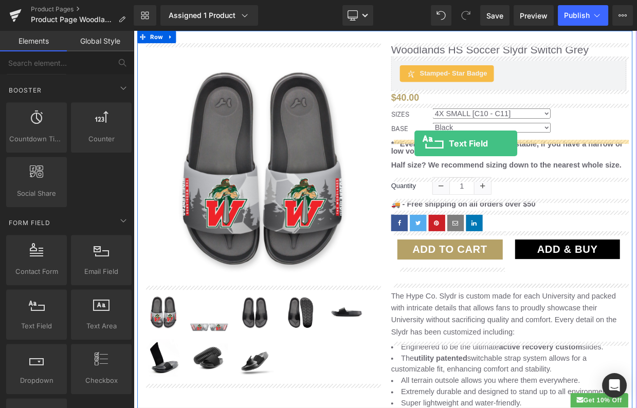
drag, startPoint x: 177, startPoint y: 322, endPoint x: 480, endPoint y: 170, distance: 338.8
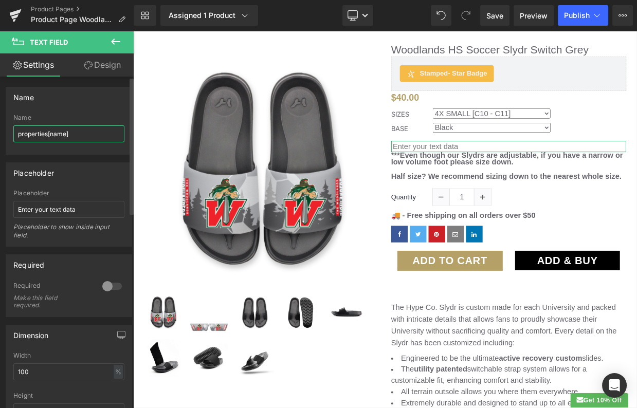
drag, startPoint x: 76, startPoint y: 135, endPoint x: 6, endPoint y: 128, distance: 70.7
click at [6, 128] on div "properties[name] Name properties[name]" at bounding box center [68, 134] width 125 height 40
type input "Add Name to Strap"
click at [69, 206] on input "Enter your text data" at bounding box center [68, 209] width 111 height 17
drag, startPoint x: 47, startPoint y: 209, endPoint x: 100, endPoint y: 213, distance: 53.1
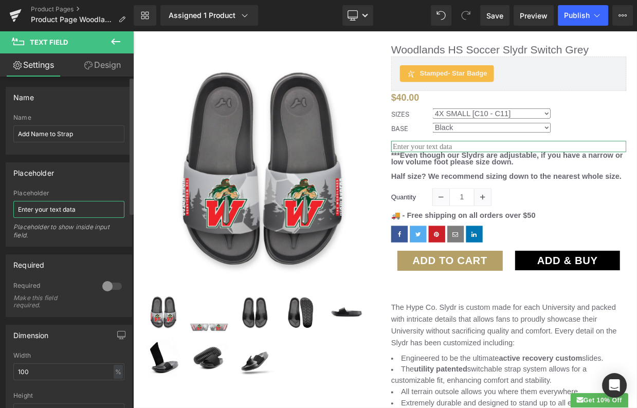
click at [100, 213] on input "Enter your text data" at bounding box center [68, 209] width 111 height 17
drag, startPoint x: 95, startPoint y: 213, endPoint x: 49, endPoint y: 210, distance: 46.4
click at [49, 210] on input "Enter your text data" at bounding box center [68, 209] width 111 height 17
type input "Enter your name here"
click at [66, 271] on div "Required" at bounding box center [68, 265] width 125 height 20
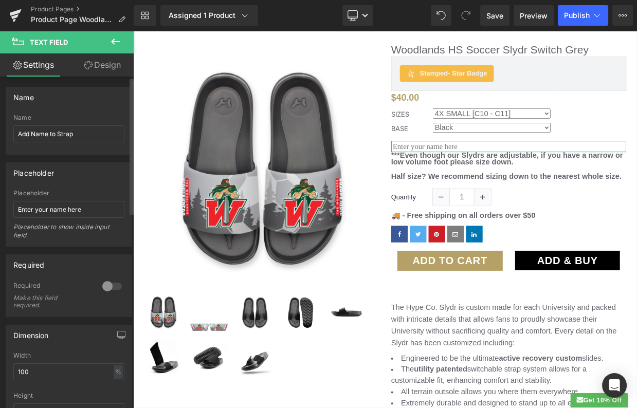
click at [108, 285] on div at bounding box center [112, 286] width 25 height 16
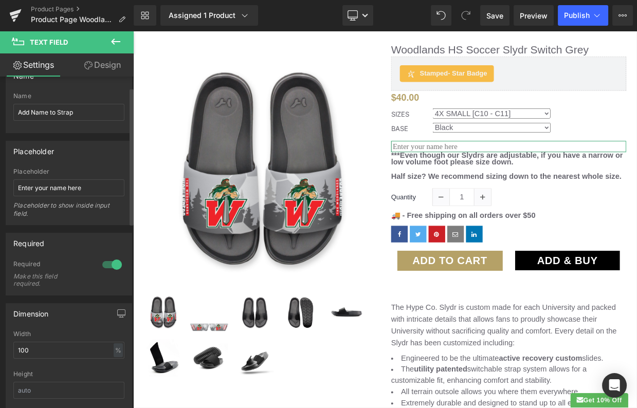
scroll to position [28, 0]
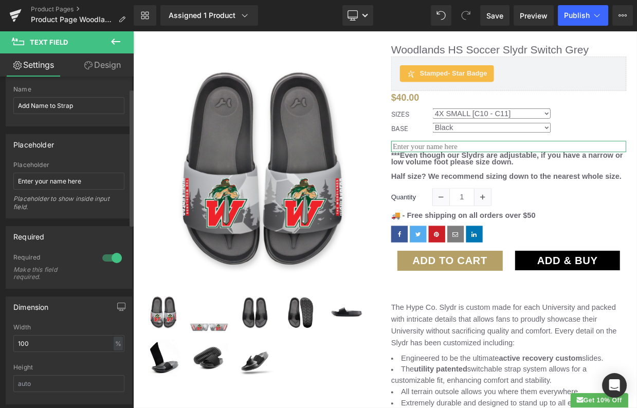
click at [108, 258] on div at bounding box center [112, 258] width 25 height 16
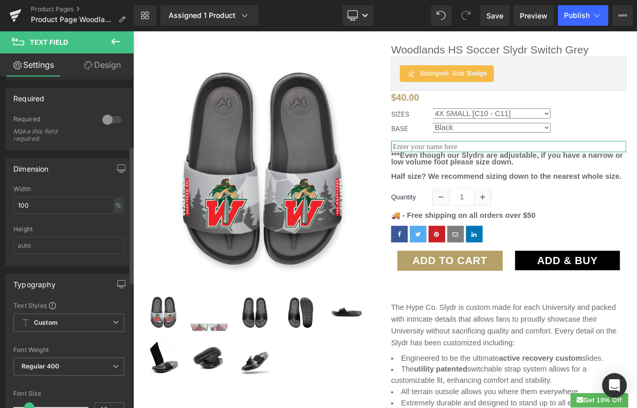
scroll to position [168, 0]
click at [70, 315] on span "Custom Setup Global Style" at bounding box center [68, 321] width 111 height 19
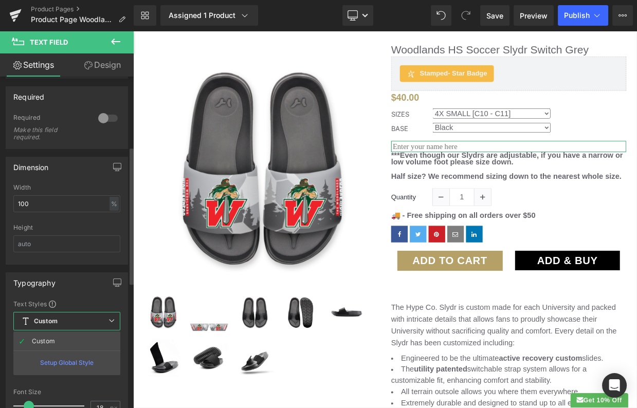
click at [71, 284] on div "Typography" at bounding box center [66, 283] width 121 height 20
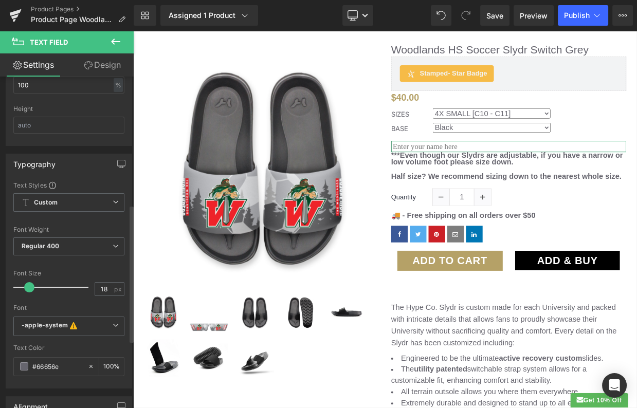
scroll to position [307, 0]
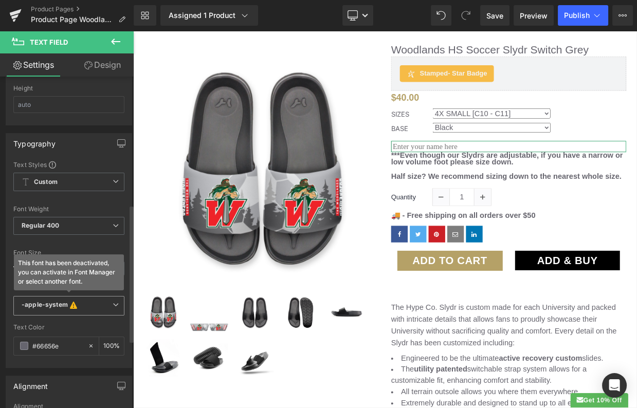
click at [91, 305] on span "-apple-system This font has been deactivated, you can activate in Font Manager …" at bounding box center [68, 306] width 111 height 20
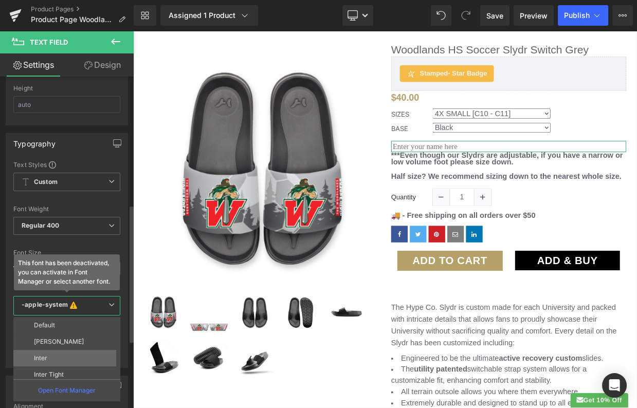
click at [60, 352] on li "Inter" at bounding box center [69, 358] width 112 height 16
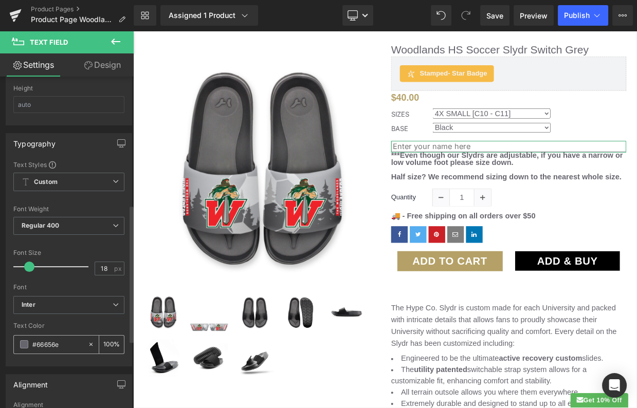
click at [20, 340] on span at bounding box center [24, 344] width 8 height 8
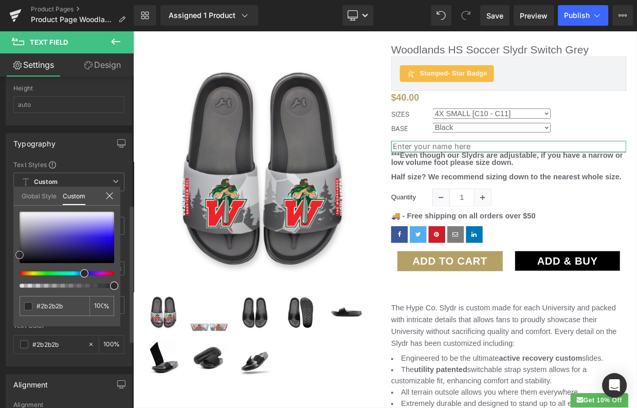
drag, startPoint x: 27, startPoint y: 254, endPoint x: 14, endPoint y: 254, distance: 12.8
click at [14, 254] on div "#66656e 100 %" at bounding box center [66, 269] width 107 height 115
click at [107, 197] on icon at bounding box center [109, 196] width 8 height 8
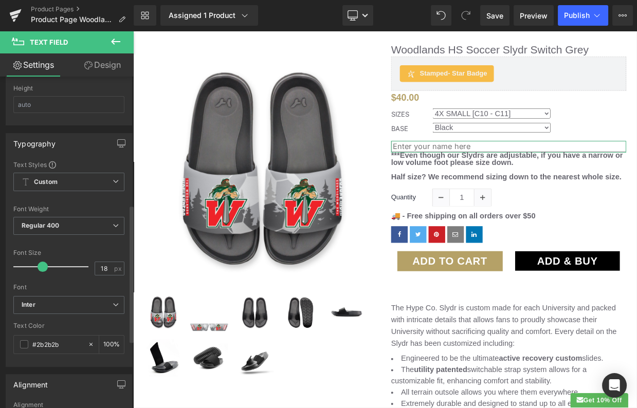
click at [41, 260] on div at bounding box center [54, 266] width 70 height 21
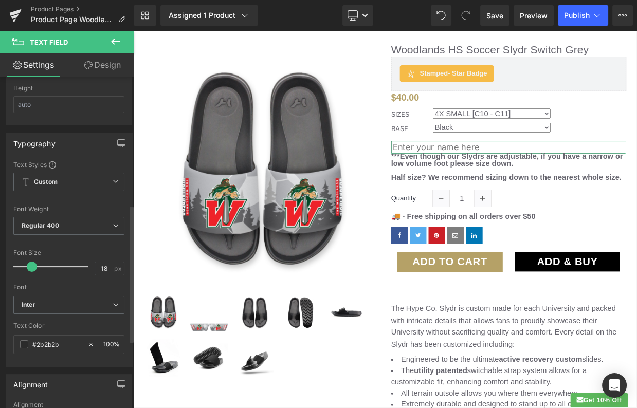
drag, startPoint x: 41, startPoint y: 260, endPoint x: 30, endPoint y: 260, distance: 10.8
click at [30, 262] on span at bounding box center [32, 267] width 10 height 10
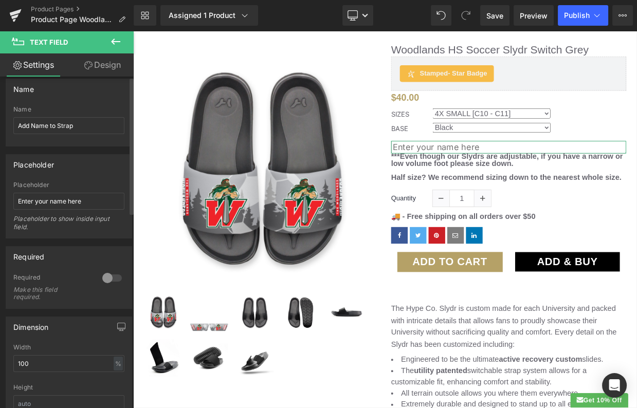
scroll to position [0, 0]
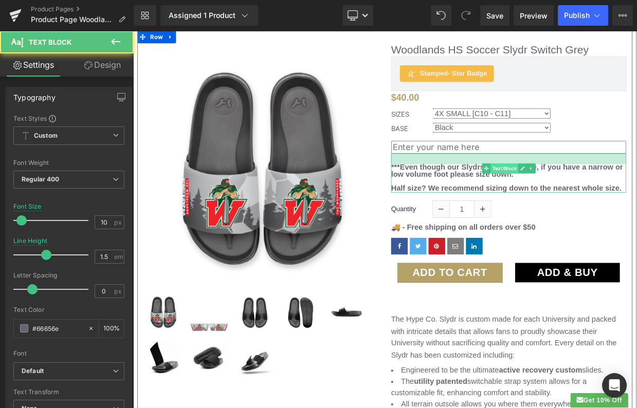
drag, startPoint x: 594, startPoint y: 182, endPoint x: 594, endPoint y: 196, distance: 13.4
click at [594, 196] on div "***Even though our Slydrs are adjustable, if you have a narrow or low volume fo…" at bounding box center [597, 206] width 290 height 48
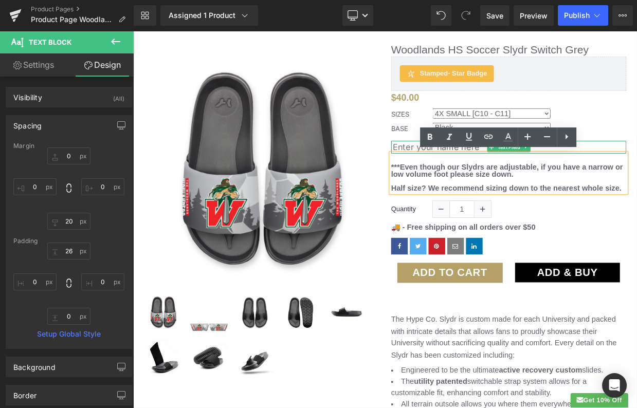
click at [463, 172] on input "text" at bounding box center [597, 174] width 290 height 15
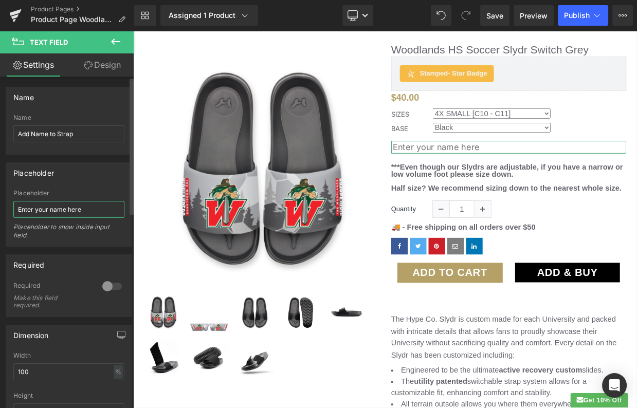
click at [87, 208] on input "Enter your name here" at bounding box center [68, 209] width 111 height 17
drag, startPoint x: 87, startPoint y: 209, endPoint x: -17, endPoint y: 207, distance: 104.3
click at [0, 207] on html "Text Field You are previewing how the will restyle your page. You can not edit …" at bounding box center [318, 204] width 637 height 408
type input "E"
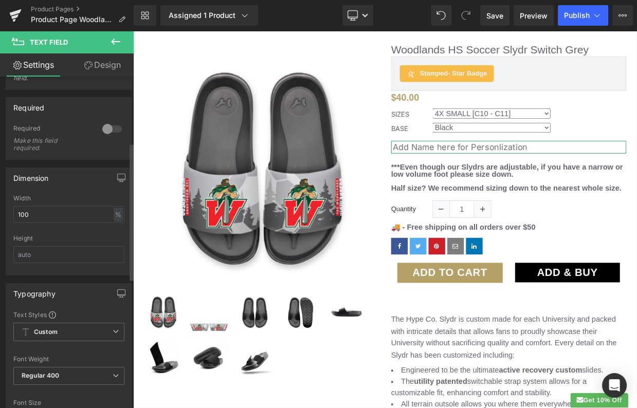
scroll to position [165, 0]
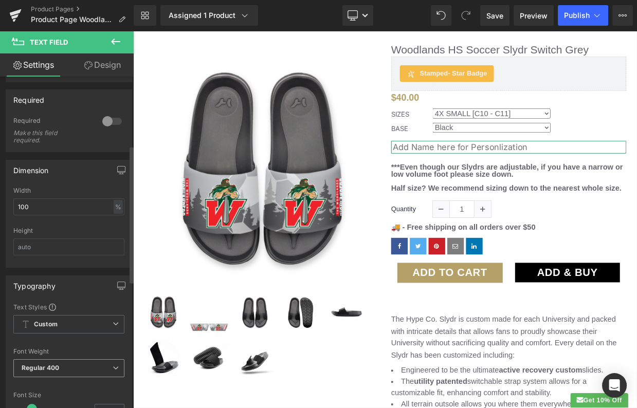
click at [96, 360] on span "Regular 400" at bounding box center [68, 368] width 111 height 18
click at [102, 261] on div at bounding box center [68, 264] width 111 height 7
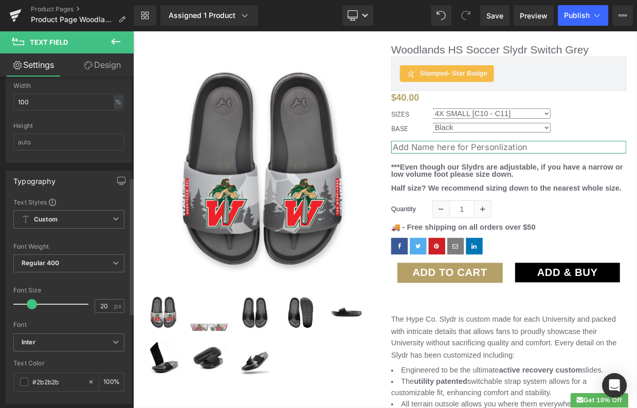
scroll to position [286, 0]
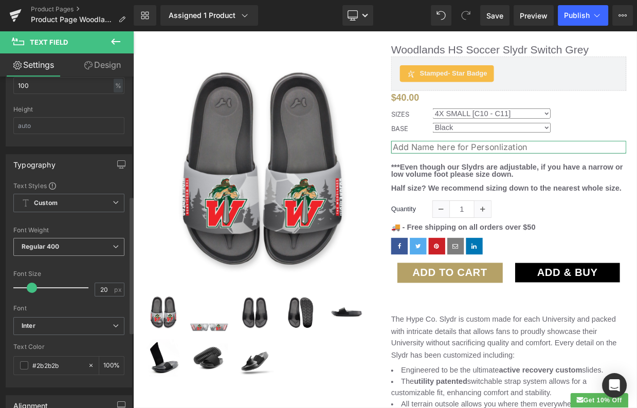
click at [108, 239] on span "Regular 400" at bounding box center [68, 247] width 111 height 18
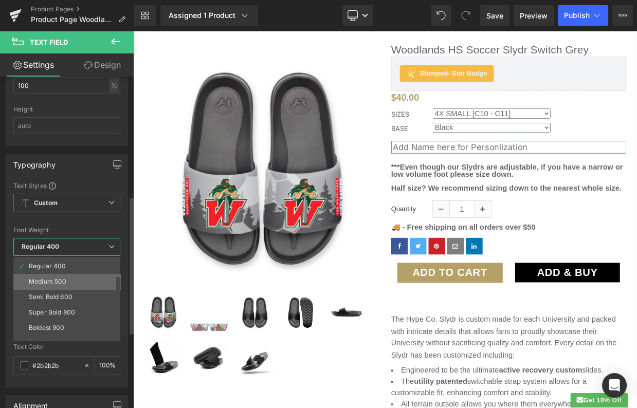
scroll to position [47, 0]
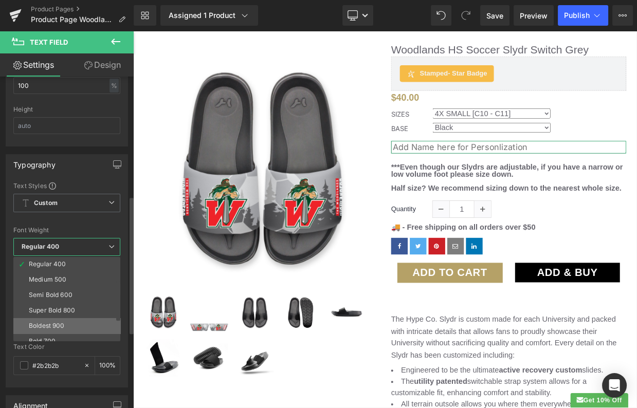
click at [77, 318] on li "Boldest 900" at bounding box center [69, 325] width 112 height 15
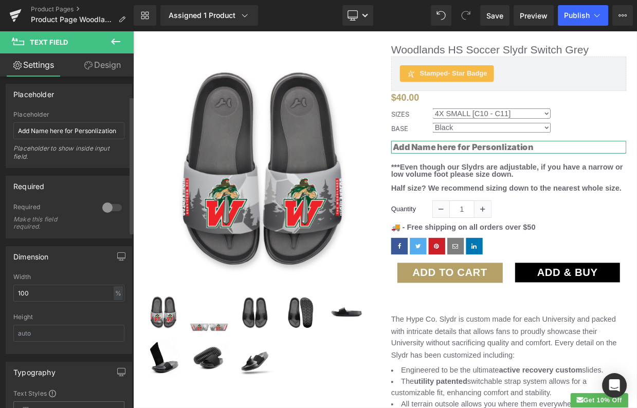
scroll to position [32, 0]
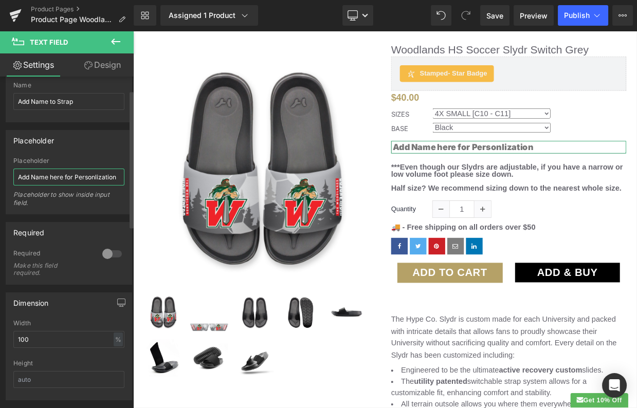
click at [97, 175] on input "Add Name here for Personlization" at bounding box center [68, 177] width 111 height 17
drag, startPoint x: 93, startPoint y: 176, endPoint x: 125, endPoint y: 176, distance: 32.4
click at [125, 176] on div "Enter your name here Placeholder Add Name here for Personlization Placeholder t…" at bounding box center [68, 185] width 125 height 57
type input "Add Name here for Personalization"
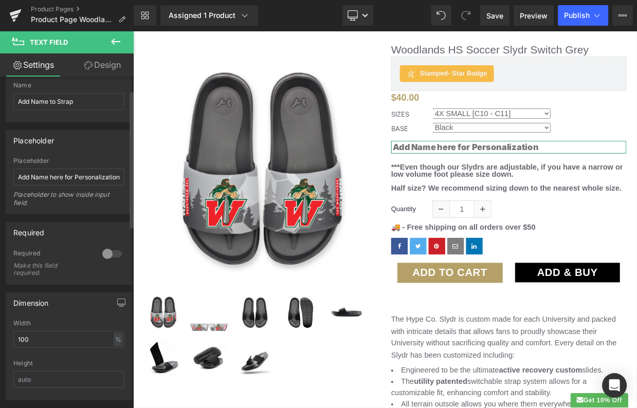
click at [90, 161] on div "Placeholder" at bounding box center [68, 160] width 111 height 7
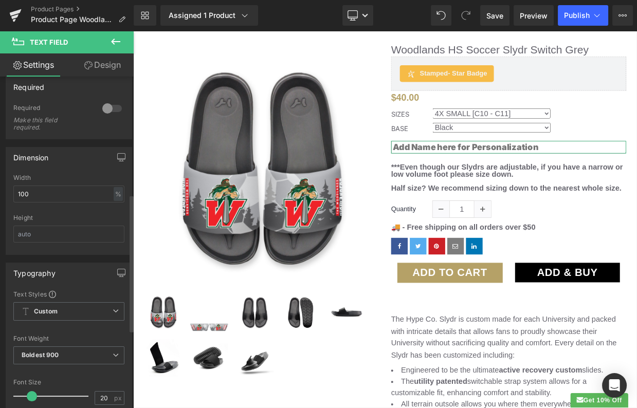
scroll to position [0, 0]
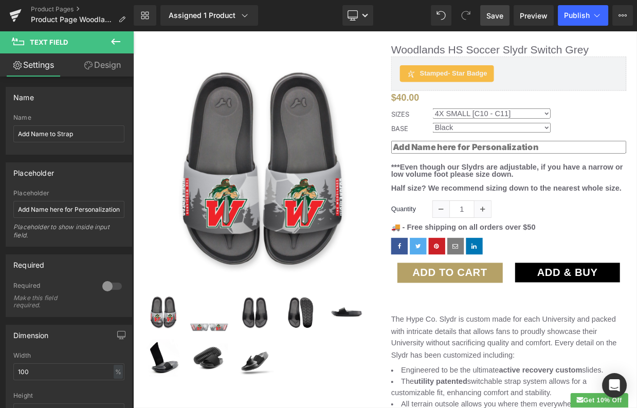
click at [497, 17] on span "Save" at bounding box center [494, 15] width 17 height 11
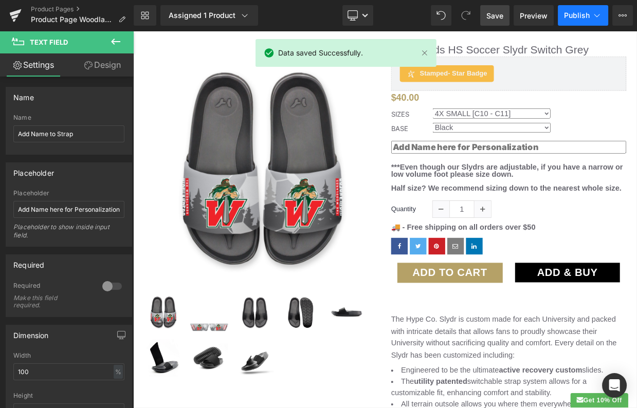
click at [580, 13] on span "Publish" at bounding box center [577, 15] width 26 height 8
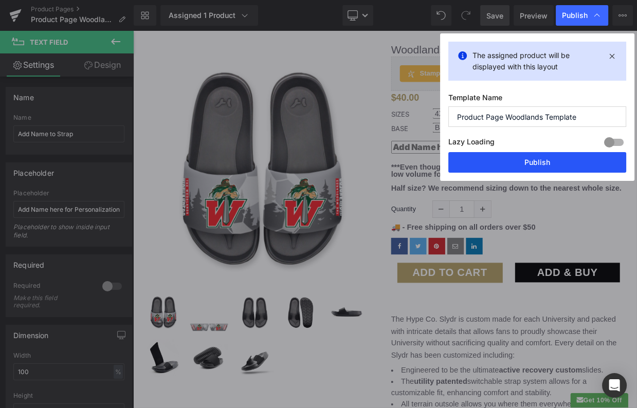
click at [514, 163] on button "Publish" at bounding box center [537, 162] width 178 height 21
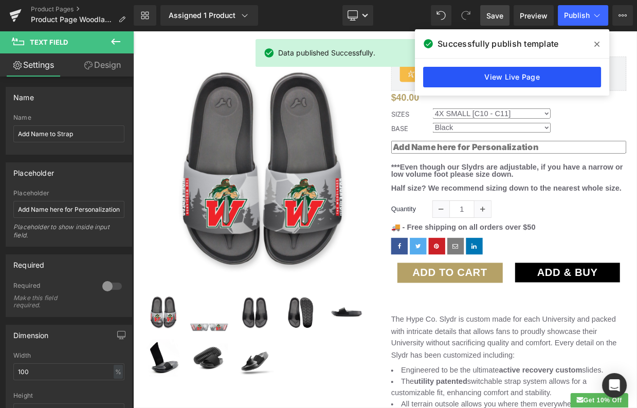
click at [515, 71] on link "View Live Page" at bounding box center [512, 77] width 178 height 21
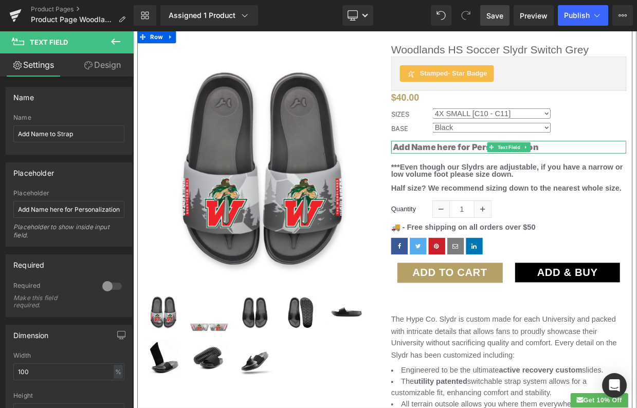
click at [636, 177] on input "text" at bounding box center [597, 174] width 290 height 15
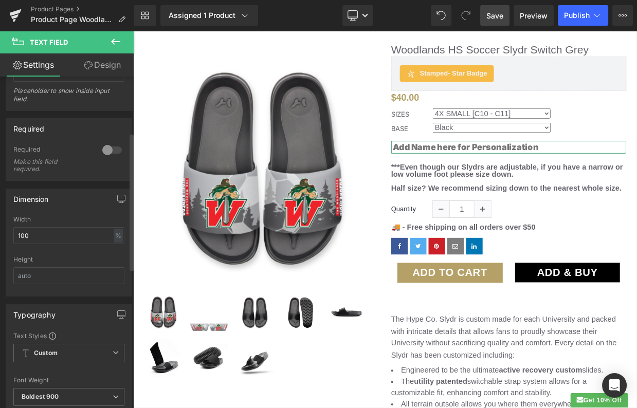
scroll to position [134, 0]
click at [119, 197] on icon "button" at bounding box center [121, 201] width 8 height 8
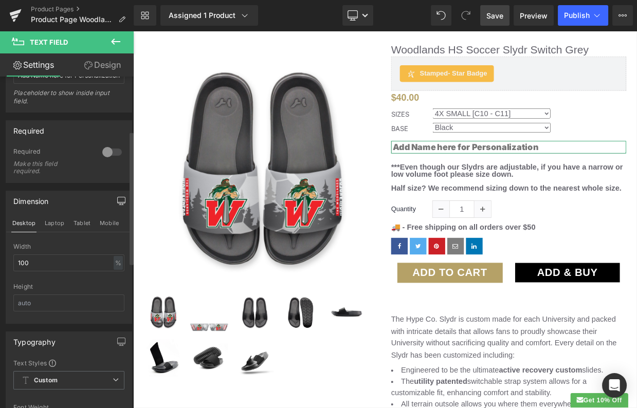
click at [119, 197] on icon "button" at bounding box center [121, 201] width 8 height 8
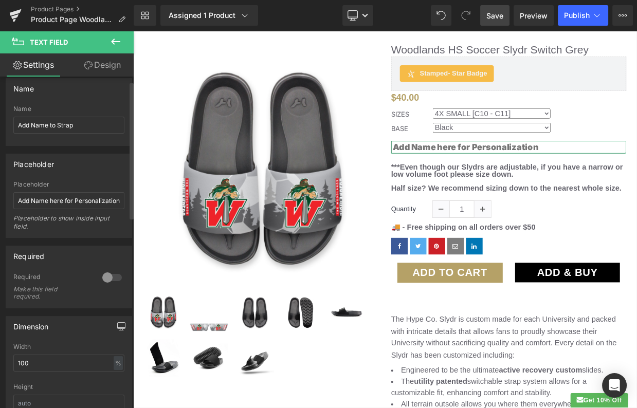
scroll to position [0, 0]
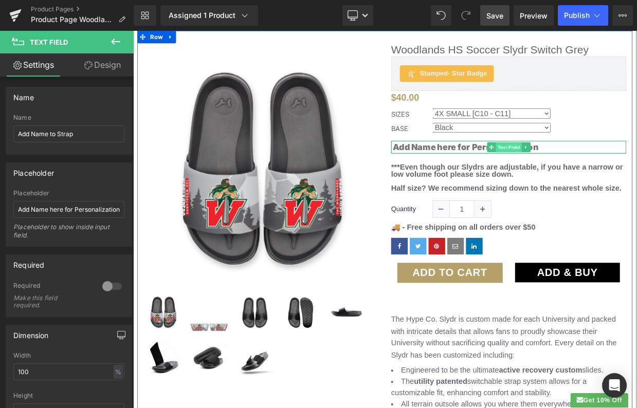
click at [601, 175] on span "Text Field" at bounding box center [597, 175] width 32 height 12
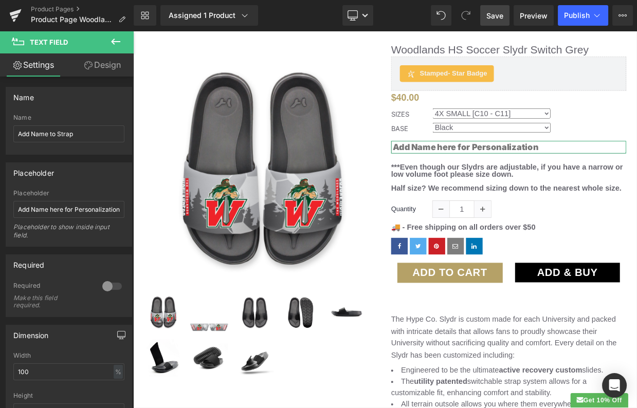
click at [107, 70] on link "Design" at bounding box center [102, 64] width 67 height 23
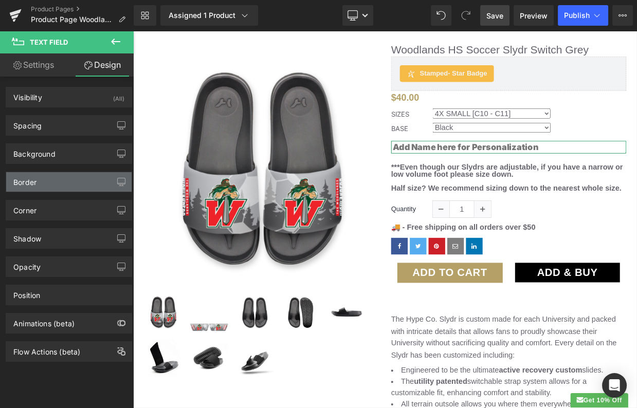
click at [77, 175] on div "Border" at bounding box center [68, 182] width 125 height 20
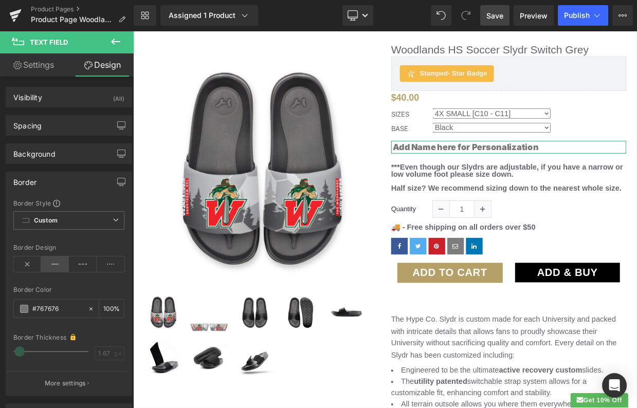
click at [56, 266] on icon at bounding box center [55, 263] width 28 height 15
click at [79, 263] on icon at bounding box center [83, 263] width 28 height 15
click at [112, 265] on icon at bounding box center [111, 263] width 28 height 15
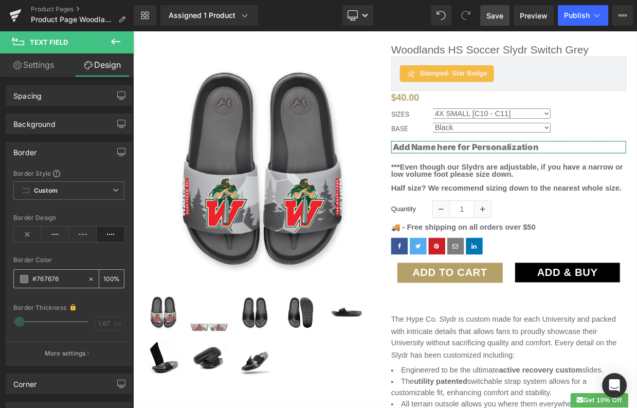
scroll to position [31, 0]
click at [71, 352] on p "More settings" at bounding box center [65, 352] width 41 height 9
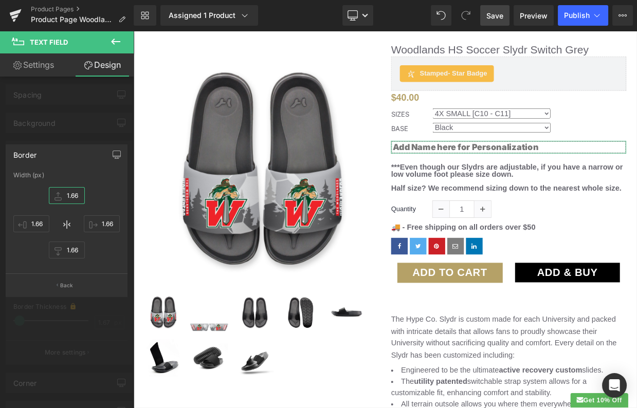
click at [65, 197] on input "1.66" at bounding box center [67, 195] width 36 height 17
drag, startPoint x: 77, startPoint y: 193, endPoint x: 68, endPoint y: 193, distance: 9.3
click at [68, 193] on input "1" at bounding box center [67, 195] width 36 height 17
type input "2"
click at [109, 221] on input "1.66" at bounding box center [102, 223] width 36 height 17
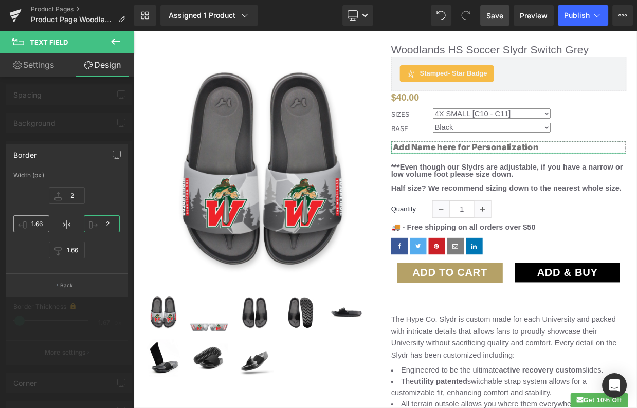
type input "2"
click at [34, 223] on input "1.66" at bounding box center [31, 223] width 36 height 17
type input "21"
click at [73, 251] on input "1.66" at bounding box center [67, 250] width 36 height 17
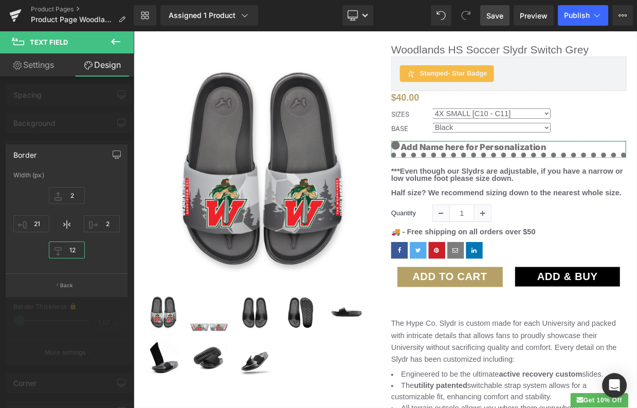
drag, startPoint x: 80, startPoint y: 250, endPoint x: 58, endPoint y: 250, distance: 21.6
click at [58, 250] on input "12" at bounding box center [67, 250] width 36 height 17
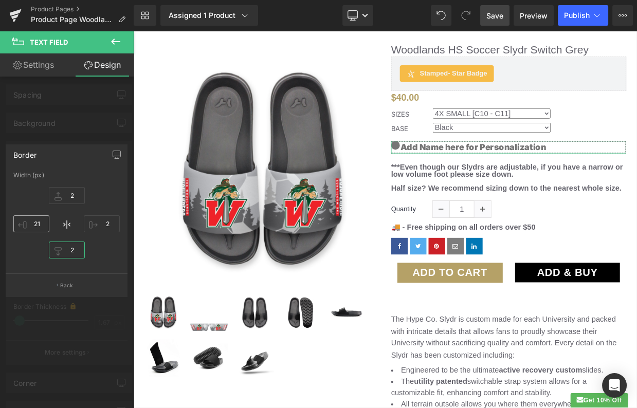
type input "2"
drag, startPoint x: 35, startPoint y: 221, endPoint x: 20, endPoint y: 220, distance: 14.9
click at [20, 221] on input "21" at bounding box center [31, 223] width 36 height 17
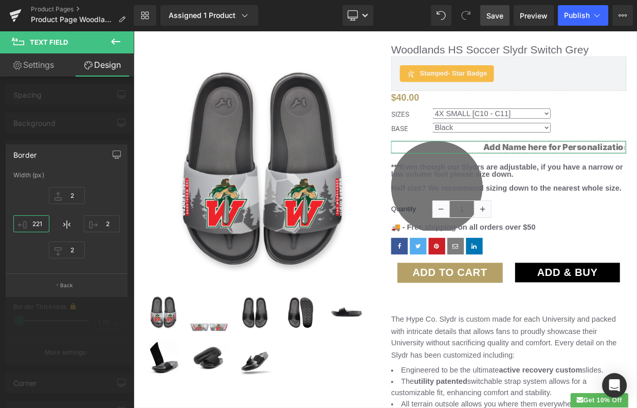
drag, startPoint x: 36, startPoint y: 224, endPoint x: 50, endPoint y: 225, distance: 13.9
click at [50, 225] on div "2 2 2 221" at bounding box center [66, 224] width 106 height 82
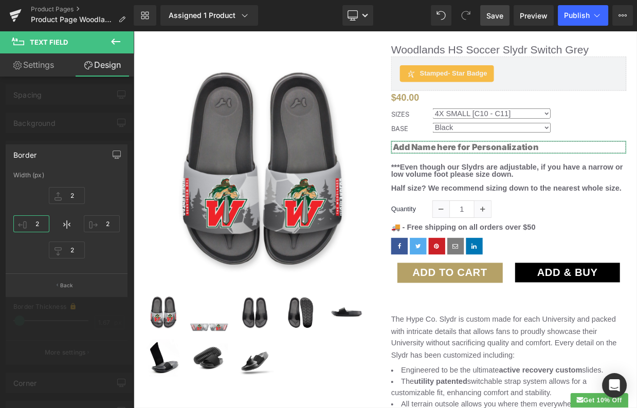
type input "2"
click at [104, 176] on div "Width (px)" at bounding box center [66, 175] width 106 height 7
click at [64, 287] on p "Back" at bounding box center [66, 286] width 13 height 8
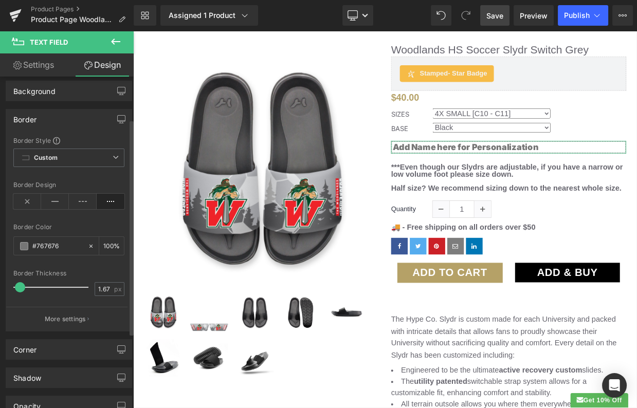
scroll to position [65, 0]
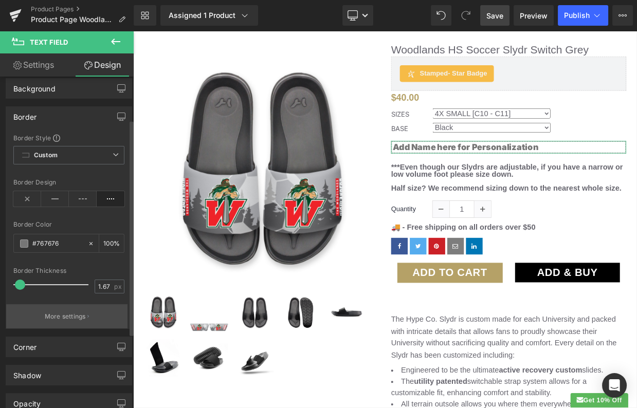
click at [67, 312] on p "More settings" at bounding box center [65, 316] width 41 height 9
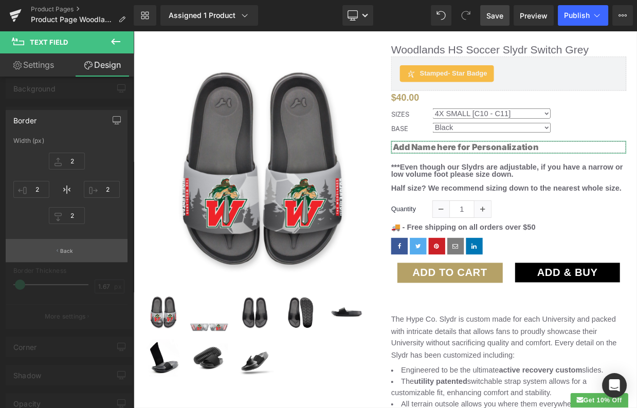
click at [67, 252] on p "Back" at bounding box center [66, 251] width 13 height 8
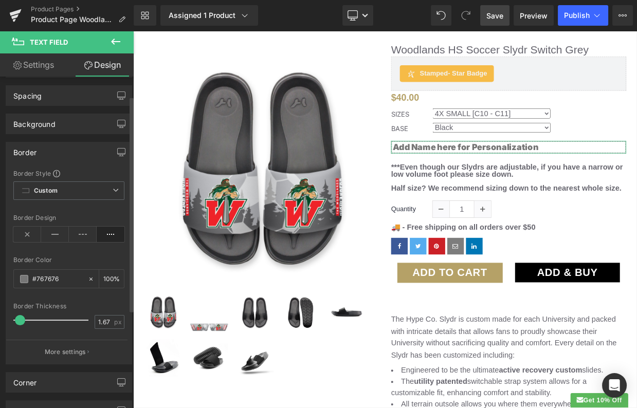
scroll to position [37, 0]
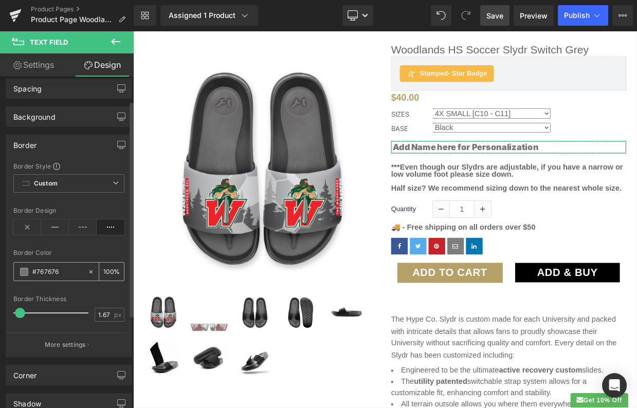
click at [24, 270] on span at bounding box center [24, 272] width 8 height 8
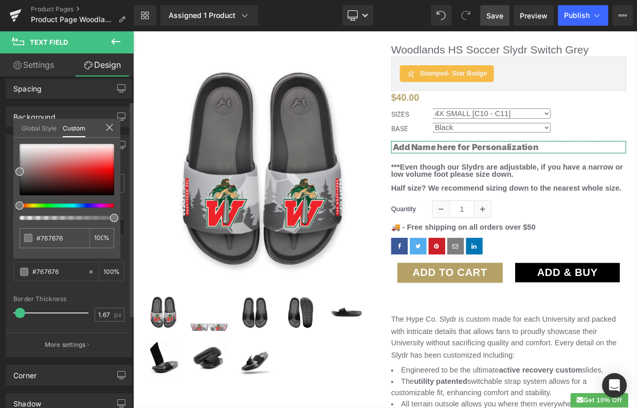
click at [82, 205] on div at bounding box center [62, 206] width 95 height 4
drag, startPoint x: 84, startPoint y: 207, endPoint x: 10, endPoint y: 204, distance: 73.5
click at [10, 204] on div "Border Border Style Custom Custom Setup Global Style Custom Setup Global Style …" at bounding box center [69, 242] width 138 height 230
click at [109, 171] on div at bounding box center [67, 169] width 95 height 51
click at [109, 171] on span at bounding box center [109, 172] width 8 height 8
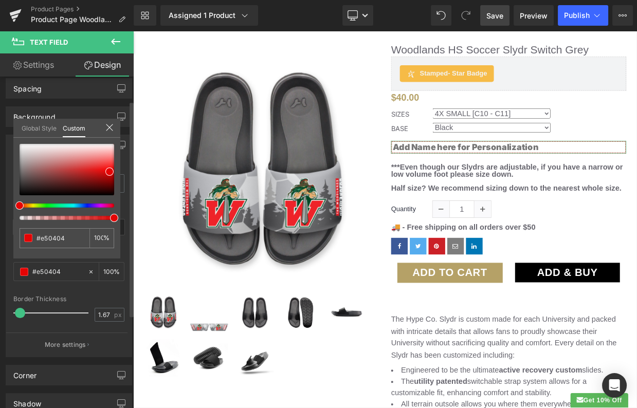
click at [108, 127] on icon at bounding box center [109, 127] width 8 height 8
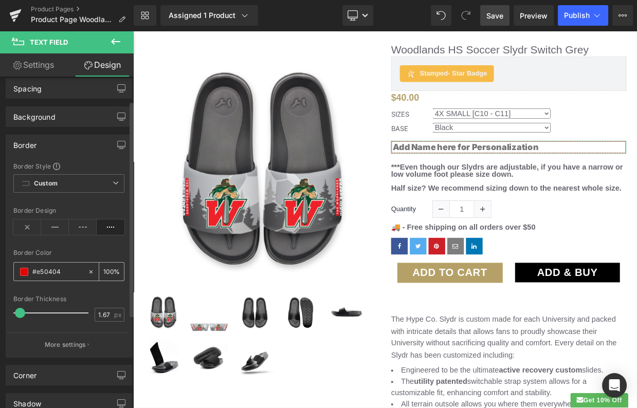
click at [23, 271] on span at bounding box center [24, 272] width 8 height 8
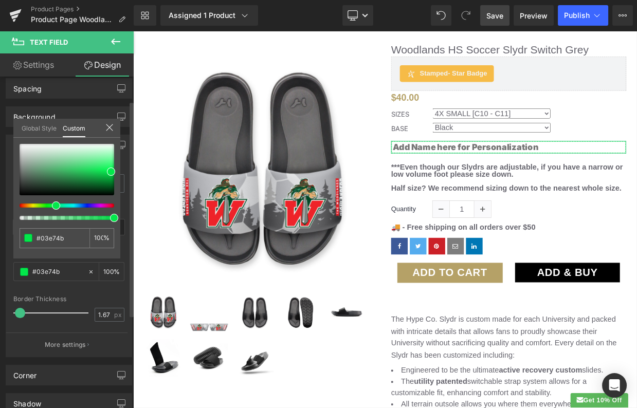
click at [52, 205] on div at bounding box center [62, 206] width 95 height 4
click at [83, 174] on div at bounding box center [67, 169] width 95 height 51
click at [99, 172] on div at bounding box center [67, 169] width 95 height 51
click at [109, 161] on div at bounding box center [67, 169] width 95 height 51
click at [81, 201] on div at bounding box center [67, 182] width 95 height 76
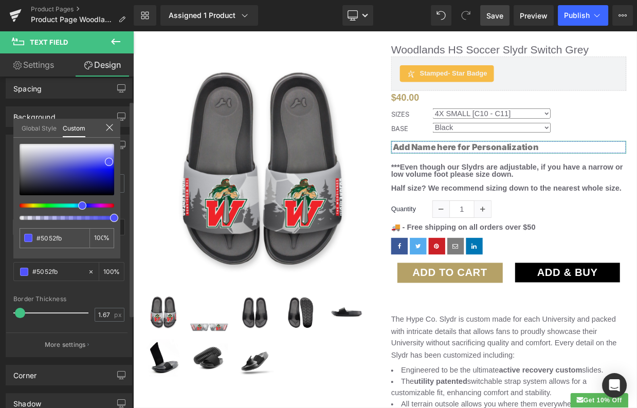
click at [78, 204] on div at bounding box center [62, 206] width 95 height 4
click at [100, 171] on div at bounding box center [67, 169] width 95 height 51
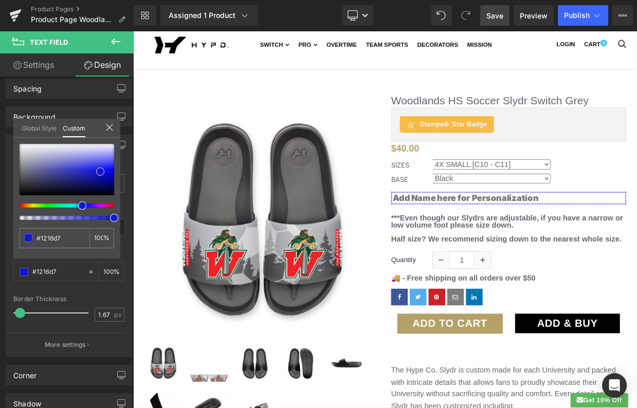
scroll to position [33, 0]
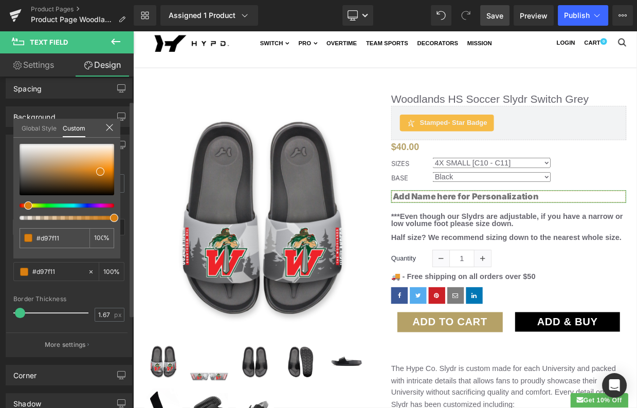
drag, startPoint x: 30, startPoint y: 207, endPoint x: 24, endPoint y: 206, distance: 5.7
click at [24, 206] on div at bounding box center [62, 206] width 95 height 4
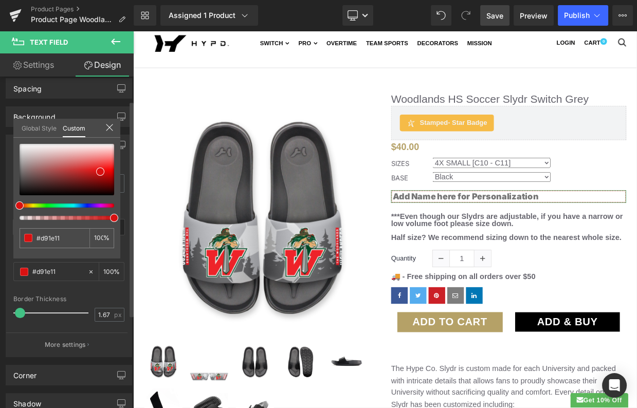
drag, startPoint x: 24, startPoint y: 206, endPoint x: 3, endPoint y: 207, distance: 21.6
click at [3, 207] on div "Border Border Style Custom Custom Setup Global Style Custom Setup Global Style …" at bounding box center [69, 242] width 138 height 230
click at [87, 179] on div at bounding box center [67, 169] width 95 height 51
click at [104, 179] on div at bounding box center [67, 169] width 95 height 51
click at [101, 171] on div at bounding box center [67, 169] width 95 height 51
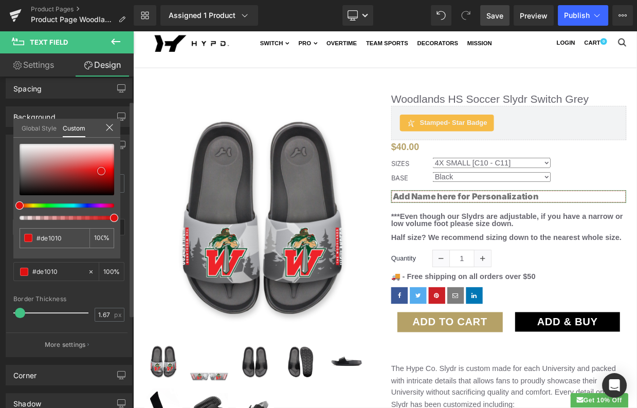
click at [109, 173] on div at bounding box center [67, 169] width 95 height 51
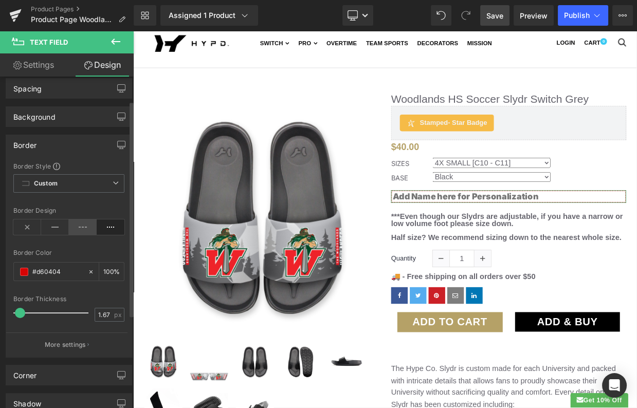
click at [80, 228] on icon at bounding box center [83, 226] width 28 height 15
click at [111, 226] on icon at bounding box center [111, 226] width 28 height 15
click at [120, 147] on icon "button" at bounding box center [121, 148] width 3 height 2
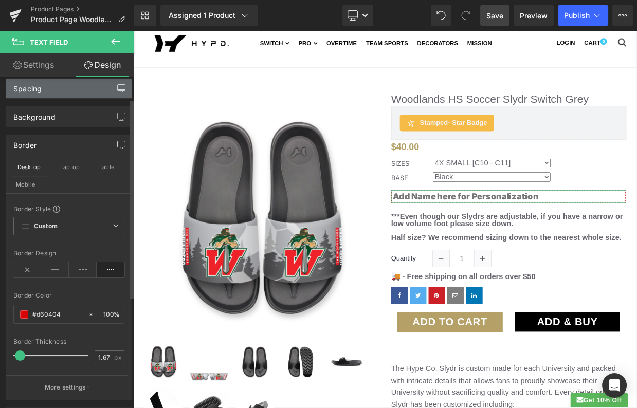
click at [118, 90] on icon "button" at bounding box center [122, 90] width 8 height 0
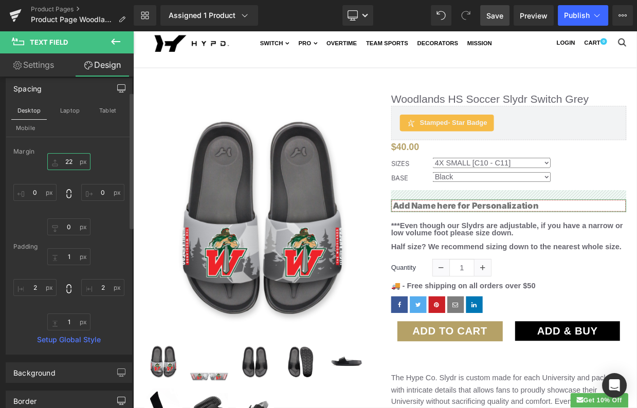
drag, startPoint x: 71, startPoint y: 159, endPoint x: 69, endPoint y: 166, distance: 7.0
click at [69, 166] on input "0" at bounding box center [68, 161] width 43 height 17
drag, startPoint x: 69, startPoint y: 165, endPoint x: 57, endPoint y: 165, distance: 12.8
click at [57, 165] on input "0" at bounding box center [68, 161] width 43 height 17
type input "2"
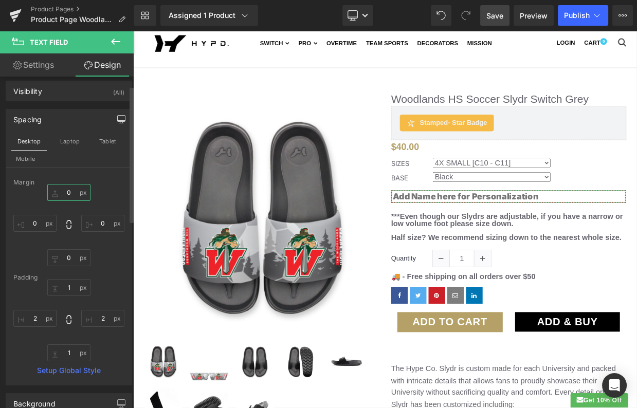
scroll to position [0, 0]
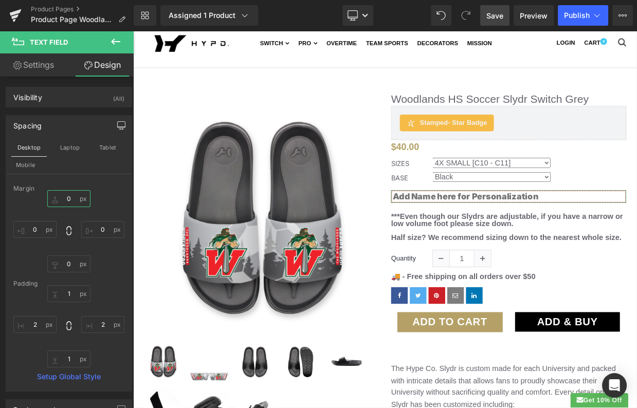
type input "0"
click at [116, 119] on button "button" at bounding box center [121, 126] width 16 height 20
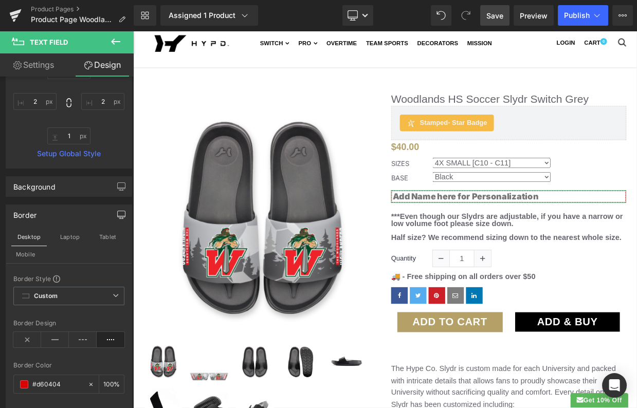
scroll to position [233, 0]
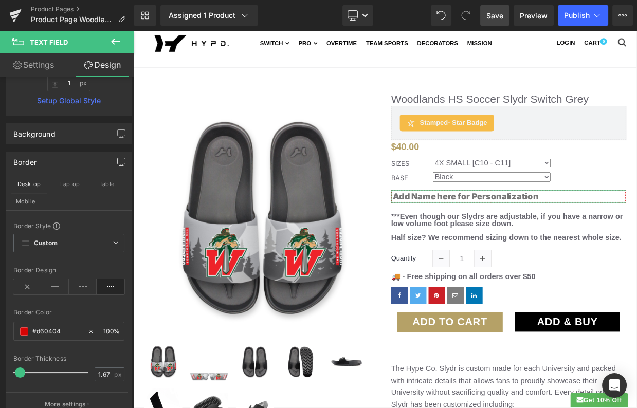
click at [117, 159] on icon "button" at bounding box center [121, 162] width 8 height 8
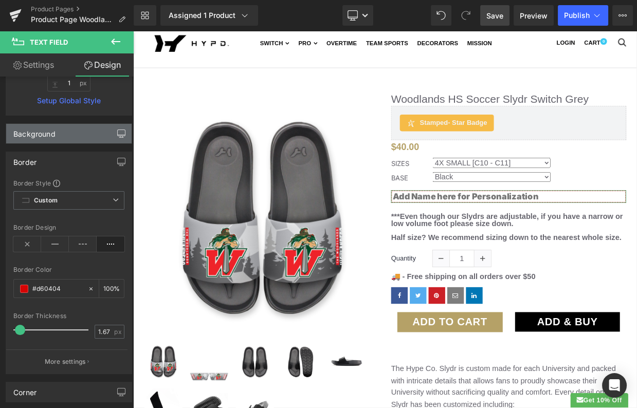
click at [117, 131] on icon "button" at bounding box center [121, 134] width 8 height 8
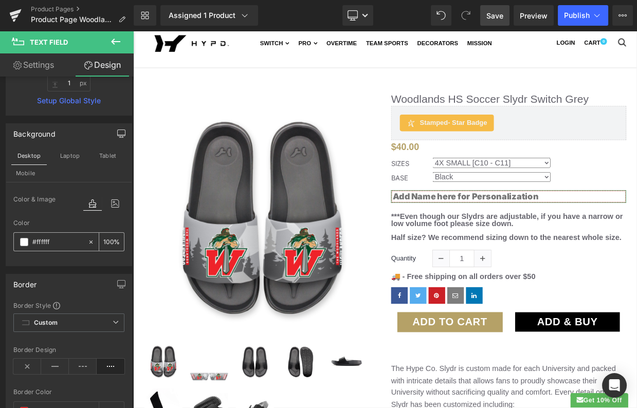
click at [24, 239] on span at bounding box center [24, 242] width 8 height 8
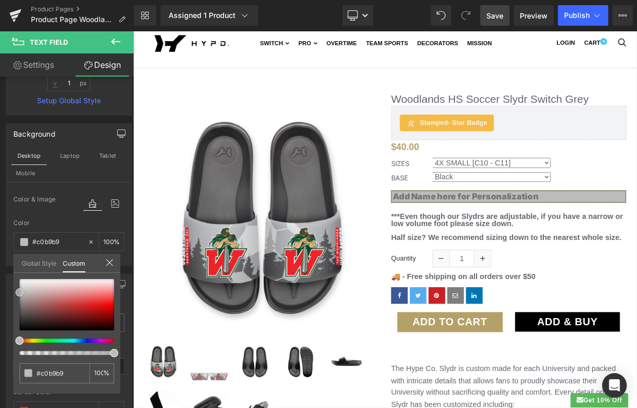
drag, startPoint x: 25, startPoint y: 292, endPoint x: 2, endPoint y: 292, distance: 23.1
click at [2, 266] on div "Background Desktop Laptop Tablet Mobile Color & Image color Color #ffffff 100 %…" at bounding box center [69, 191] width 138 height 151
click at [96, 292] on div at bounding box center [67, 304] width 95 height 51
drag, startPoint x: 32, startPoint y: 294, endPoint x: 5, endPoint y: 287, distance: 28.2
click at [5, 266] on div "Background Desktop Laptop Tablet Mobile Color & Image color Color #ffffff 100 %…" at bounding box center [69, 191] width 138 height 151
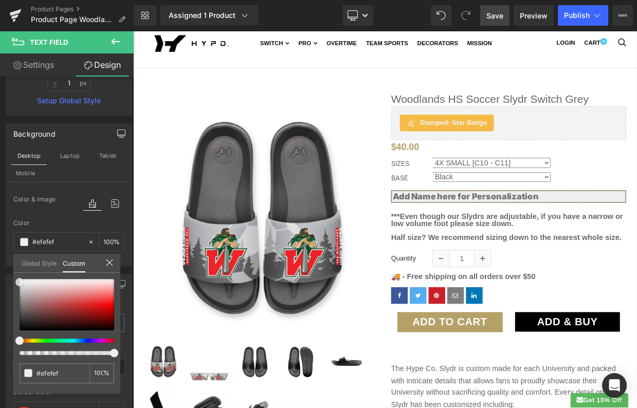
drag, startPoint x: 12, startPoint y: 285, endPoint x: 4, endPoint y: 280, distance: 9.3
click at [4, 266] on div "Background Desktop Laptop Tablet Mobile Color & Image color Color #ffffff 100 %…" at bounding box center [69, 191] width 138 height 151
drag, startPoint x: 19, startPoint y: 280, endPoint x: 12, endPoint y: 276, distance: 7.4
click at [12, 266] on div "Background Desktop Laptop Tablet Mobile Color & Image color Color #ffffff 100 %…" at bounding box center [69, 191] width 138 height 151
click at [109, 264] on icon at bounding box center [109, 262] width 8 height 8
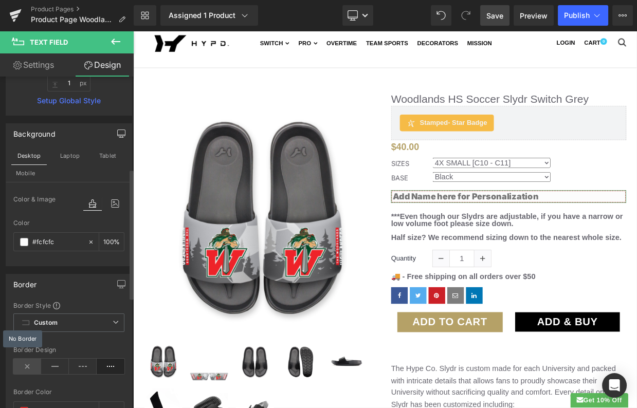
click at [24, 367] on icon at bounding box center [27, 366] width 28 height 15
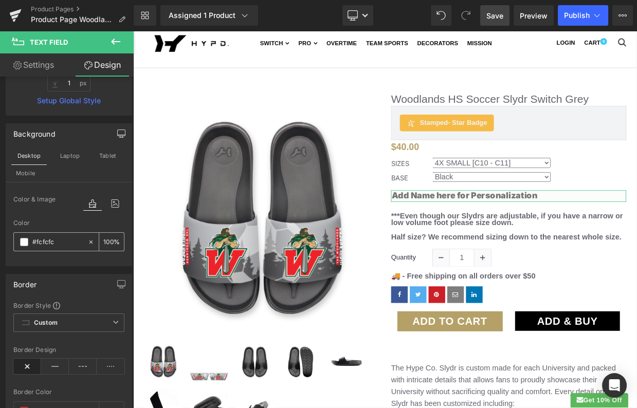
click at [24, 240] on span at bounding box center [24, 242] width 8 height 8
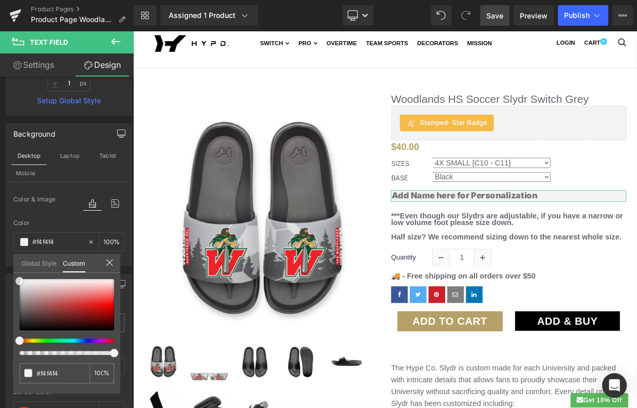
click at [18, 281] on span at bounding box center [19, 281] width 8 height 8
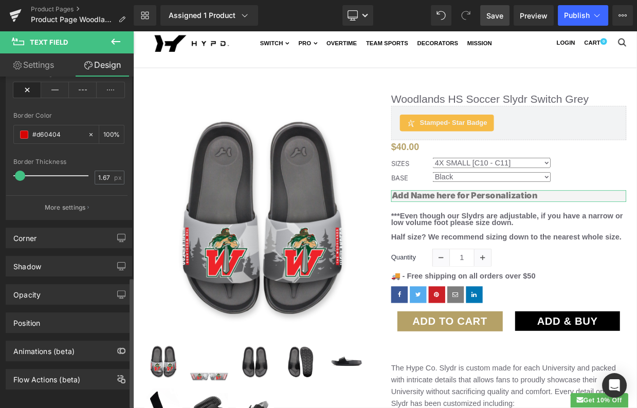
scroll to position [511, 0]
click at [56, 311] on div "Position" at bounding box center [68, 321] width 125 height 20
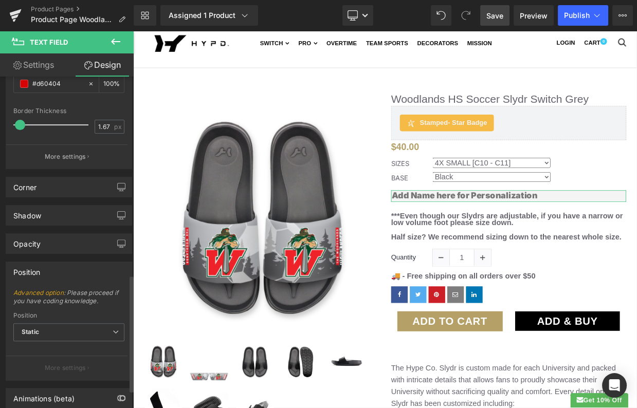
click at [63, 264] on div "Position" at bounding box center [68, 272] width 125 height 20
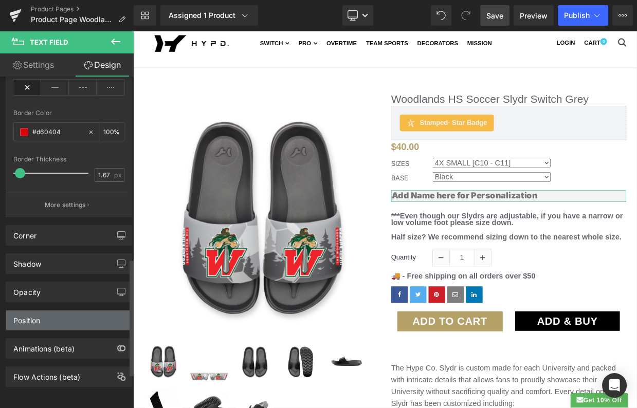
scroll to position [515, 0]
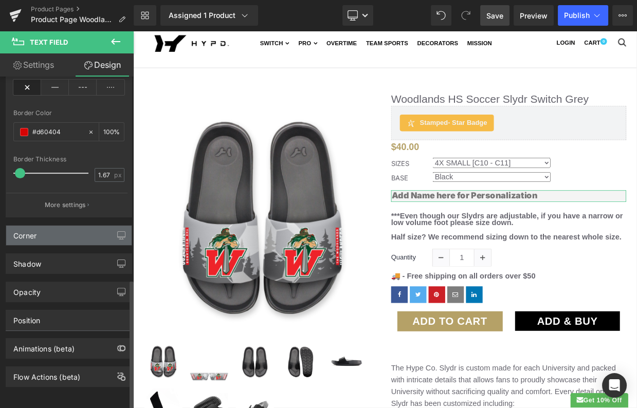
click at [66, 226] on div "Corner" at bounding box center [68, 236] width 125 height 20
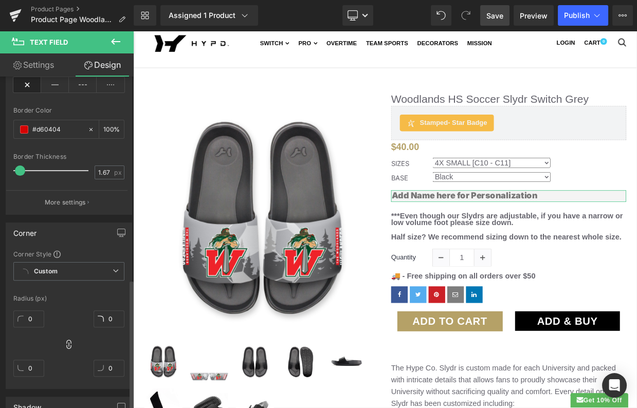
scroll to position [561, 0]
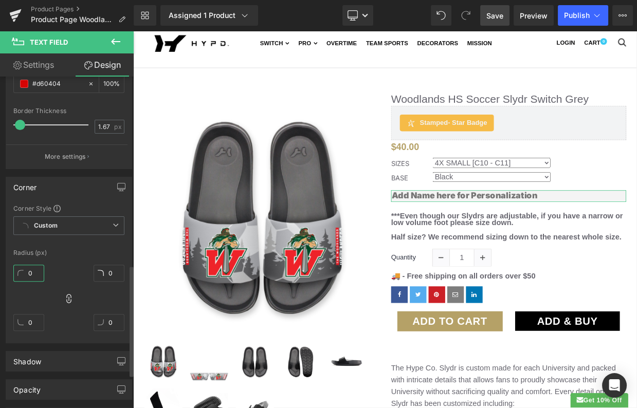
drag, startPoint x: 36, startPoint y: 266, endPoint x: 33, endPoint y: 251, distance: 15.2
click at [33, 251] on div "Corner Style Custom Custom Setup Global Style Custom Setup Global Style Radius …" at bounding box center [68, 273] width 125 height 139
type input "0"
click at [83, 242] on div at bounding box center [68, 243] width 111 height 7
click at [117, 183] on icon "button" at bounding box center [121, 187] width 8 height 8
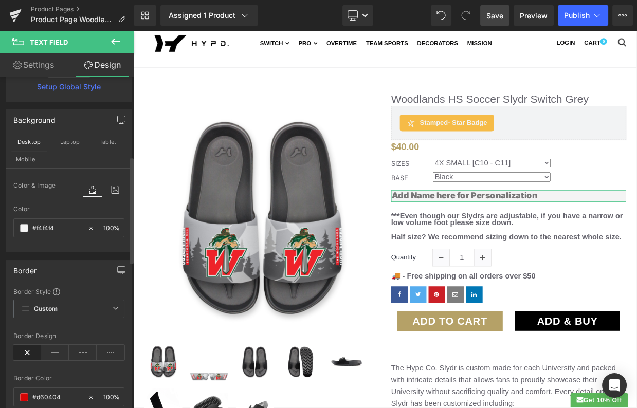
scroll to position [0, 0]
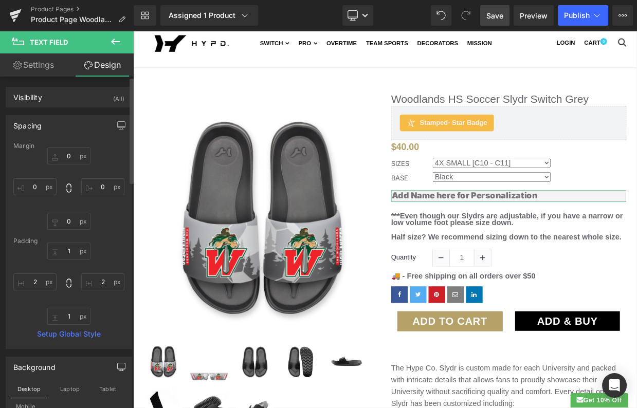
click at [74, 120] on div "Spacing" at bounding box center [68, 126] width 125 height 20
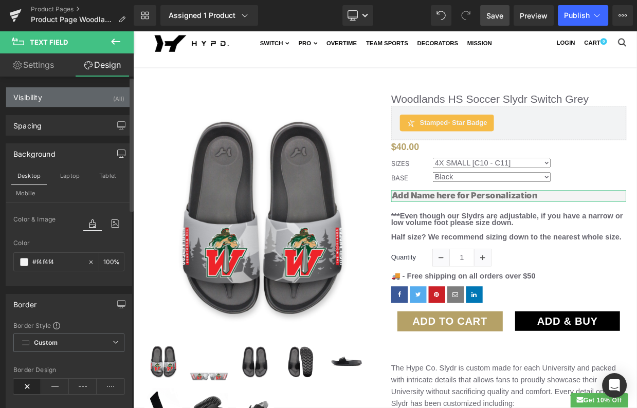
click at [76, 100] on div "Visibility (All)" at bounding box center [68, 97] width 125 height 20
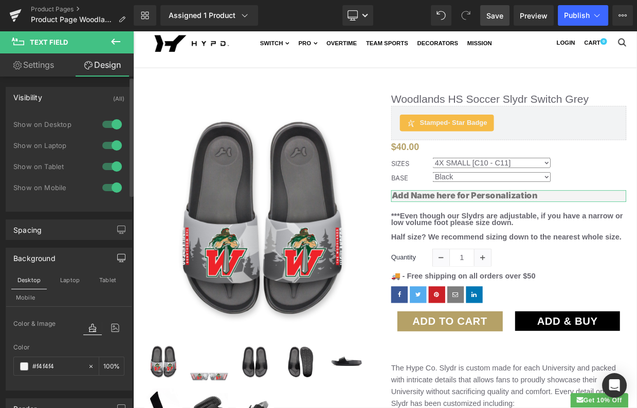
click at [76, 100] on div "Visibility (All)" at bounding box center [68, 97] width 125 height 20
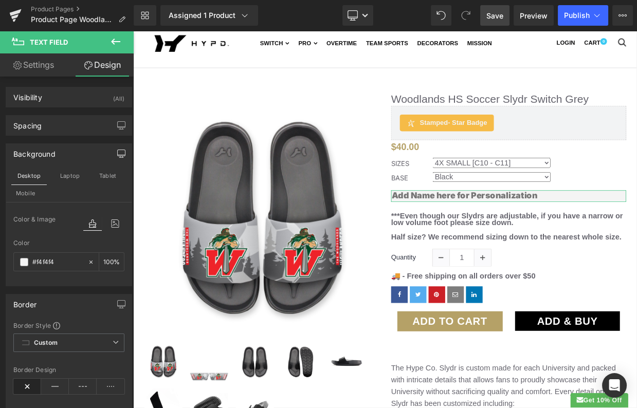
click at [44, 63] on link "Settings" at bounding box center [33, 64] width 67 height 23
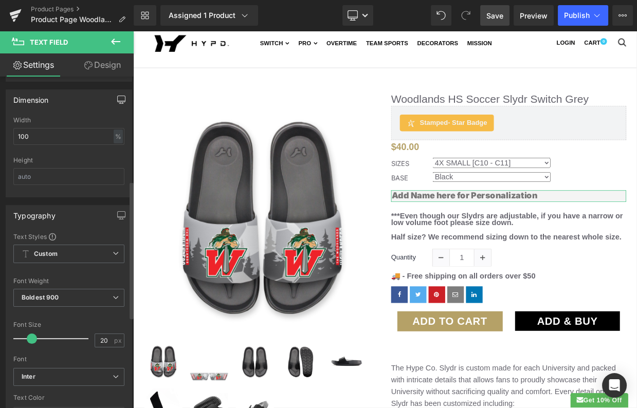
scroll to position [250, 0]
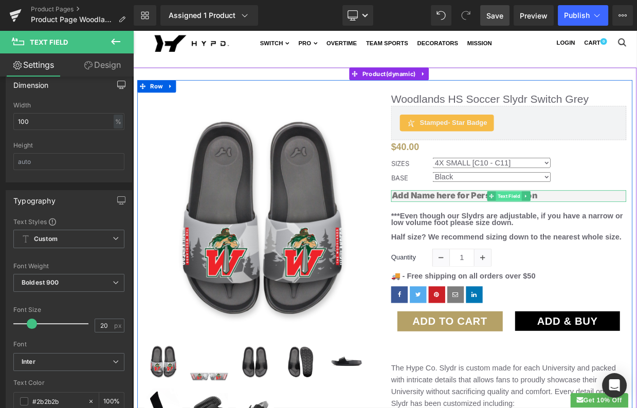
click at [601, 232] on span "Text Field" at bounding box center [597, 235] width 32 height 12
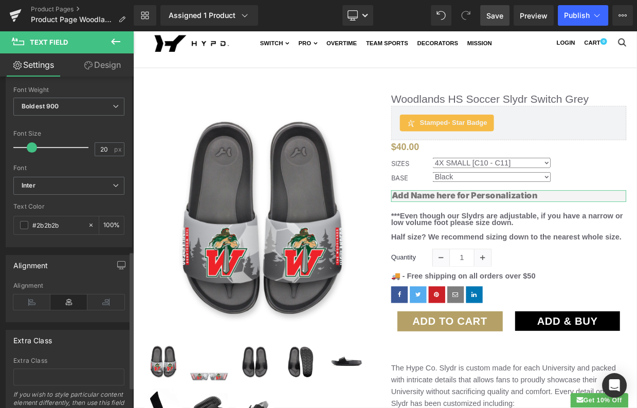
scroll to position [445, 0]
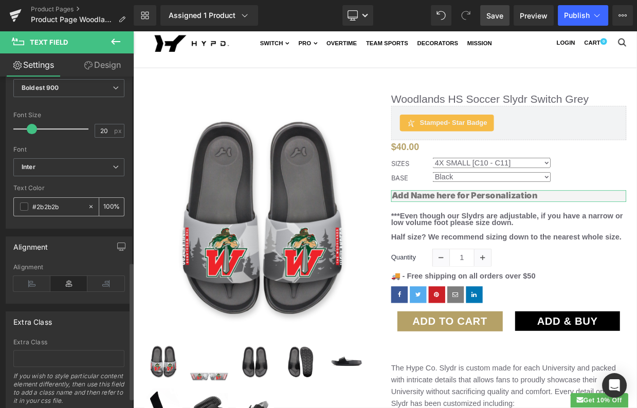
click at [24, 202] on span at bounding box center [24, 206] width 8 height 8
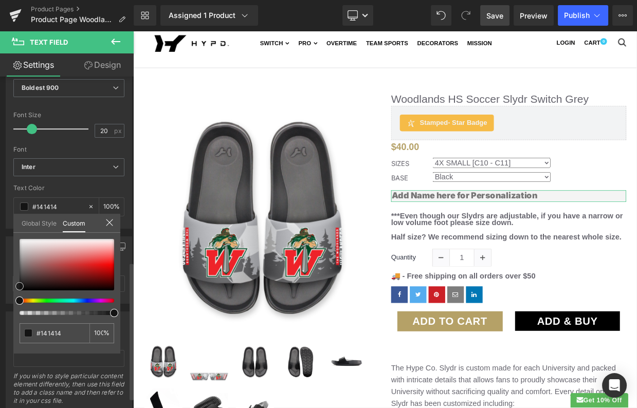
drag, startPoint x: 21, startPoint y: 277, endPoint x: 12, endPoint y: 286, distance: 12.4
click at [12, 229] on div "Typography Text Styles Custom Custom Setup Global Style Custom Setup Global Sty…" at bounding box center [69, 108] width 138 height 241
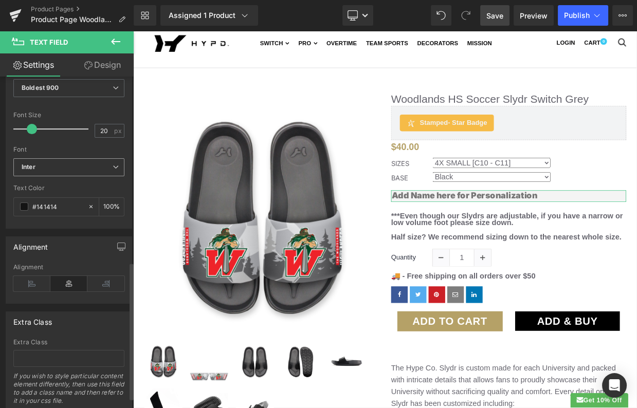
click at [71, 167] on span "Inter" at bounding box center [68, 167] width 111 height 18
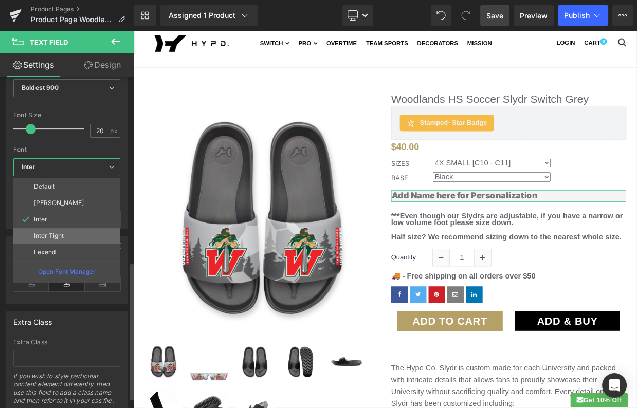
click at [54, 232] on p "Inter Tight" at bounding box center [49, 235] width 30 height 7
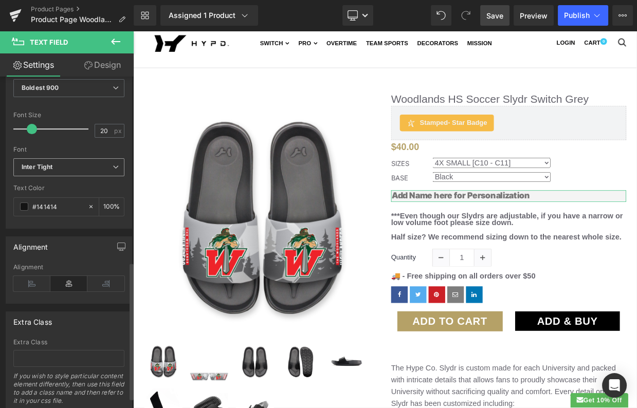
click at [73, 163] on b "Inter Tight" at bounding box center [67, 167] width 91 height 9
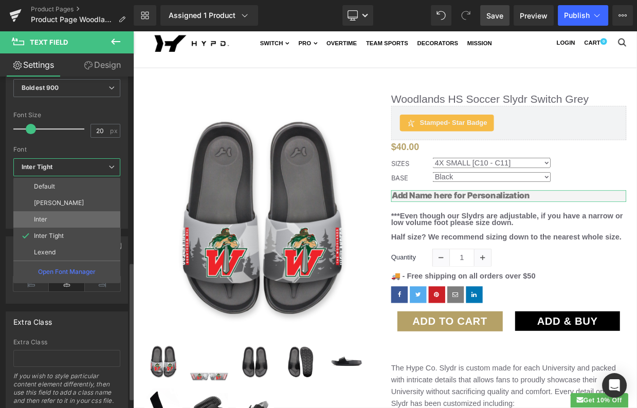
click at [52, 211] on li "Inter" at bounding box center [66, 219] width 107 height 16
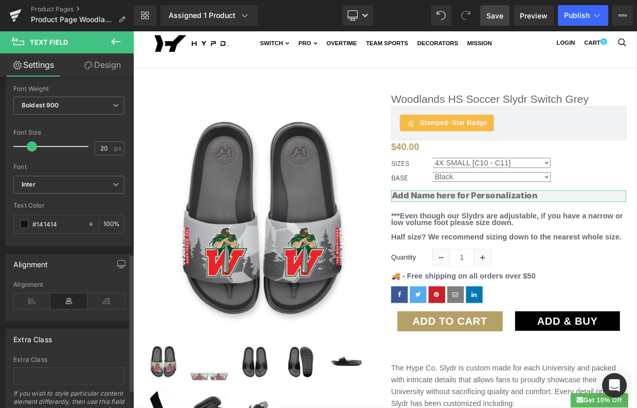
scroll to position [423, 0]
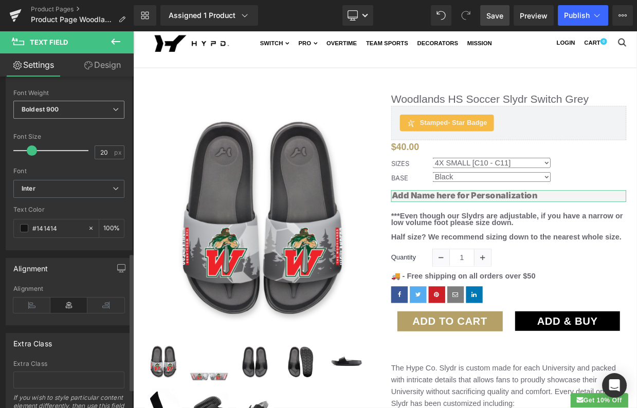
click at [113, 106] on icon at bounding box center [116, 109] width 6 height 6
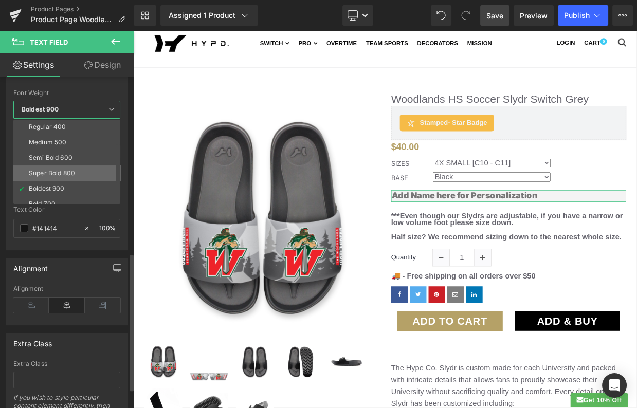
click at [75, 166] on li "Super Bold 800" at bounding box center [69, 172] width 112 height 15
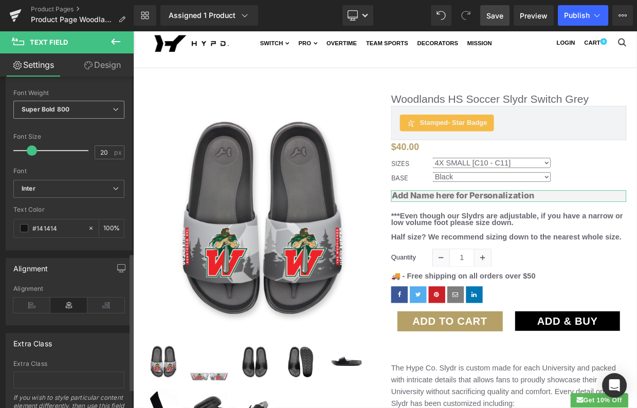
click at [100, 101] on span "Super Bold 800" at bounding box center [68, 110] width 111 height 18
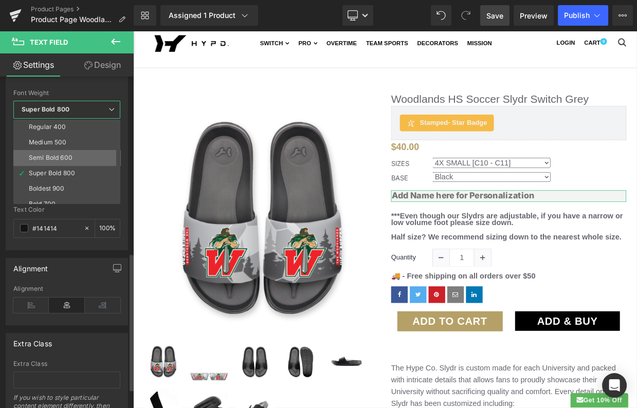
click at [71, 154] on div "Semi Bold 600" at bounding box center [51, 157] width 44 height 7
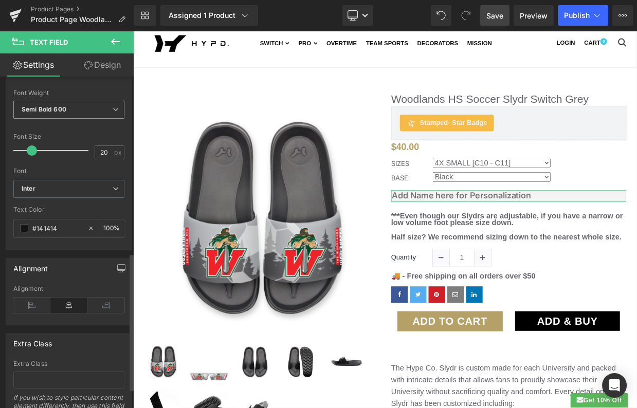
click at [89, 105] on span "Semi Bold 600" at bounding box center [68, 110] width 111 height 18
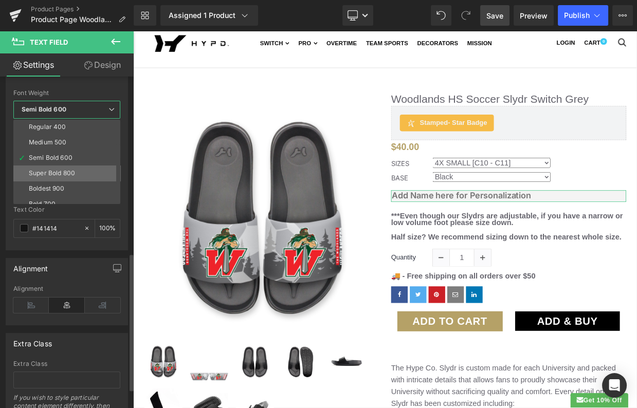
click at [63, 165] on li "Super Bold 800" at bounding box center [69, 172] width 112 height 15
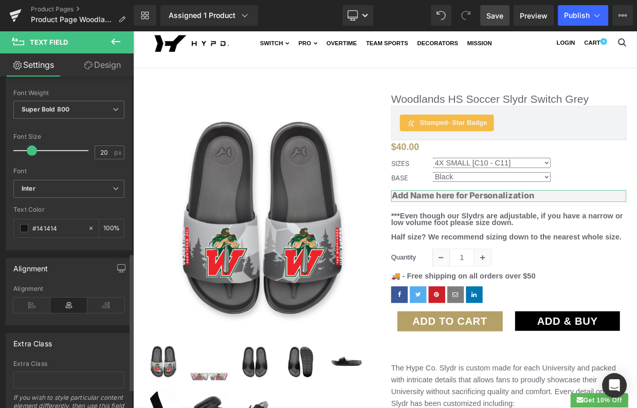
click at [66, 133] on div "Font Size" at bounding box center [68, 136] width 111 height 7
click at [492, 15] on span "Save" at bounding box center [494, 15] width 17 height 11
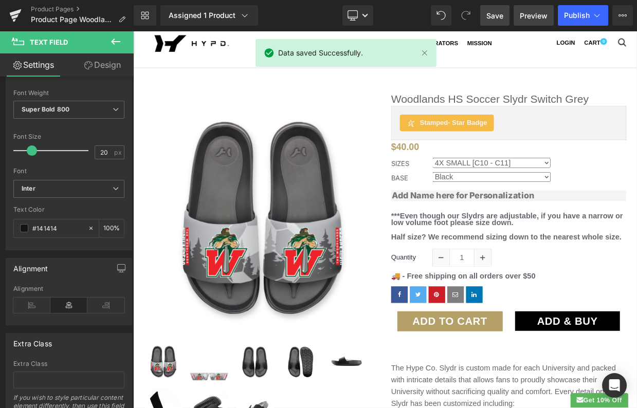
click at [531, 9] on link "Preview" at bounding box center [533, 15] width 40 height 21
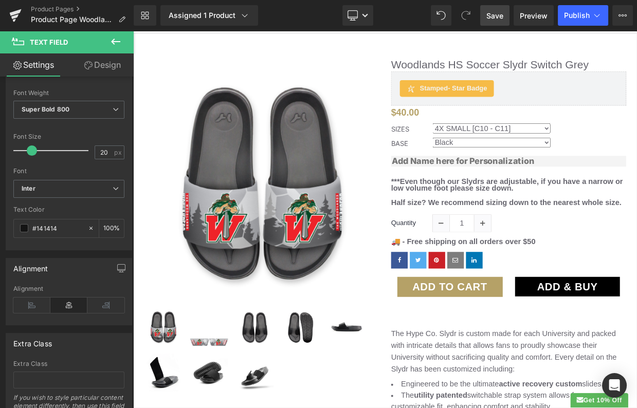
scroll to position [78, 0]
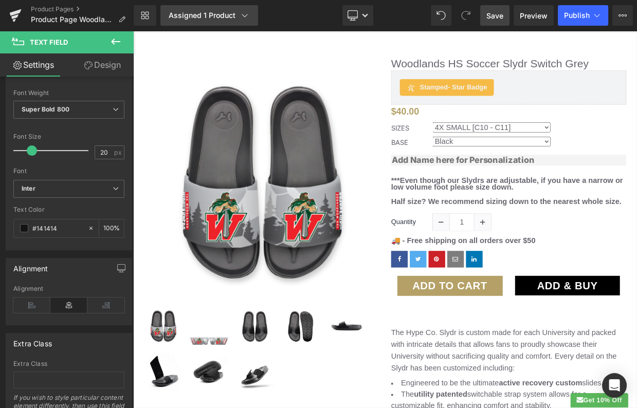
click at [239, 11] on icon at bounding box center [244, 15] width 10 height 10
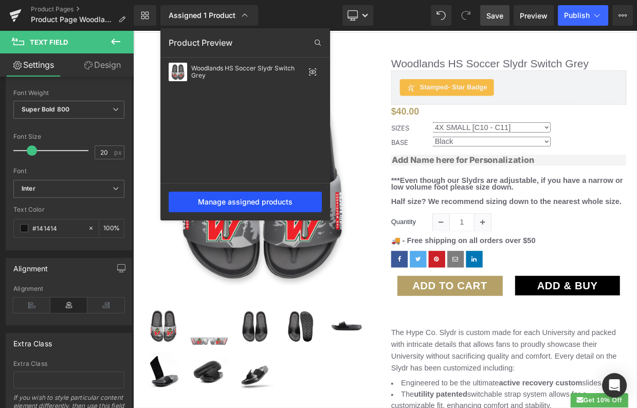
click at [232, 205] on div "Manage assigned products" at bounding box center [245, 202] width 153 height 21
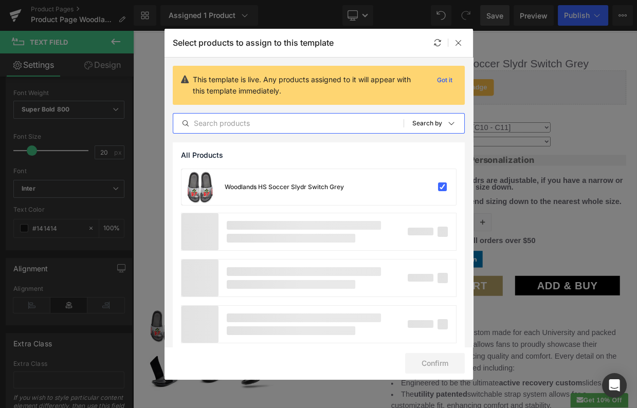
click at [266, 126] on input "text" at bounding box center [288, 123] width 230 height 12
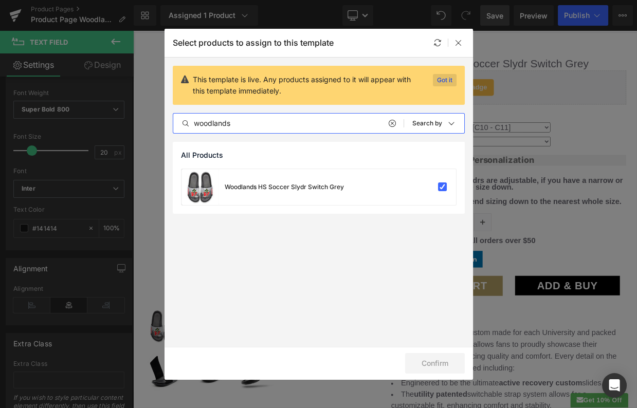
click at [442, 75] on p "Got it" at bounding box center [445, 80] width 24 height 12
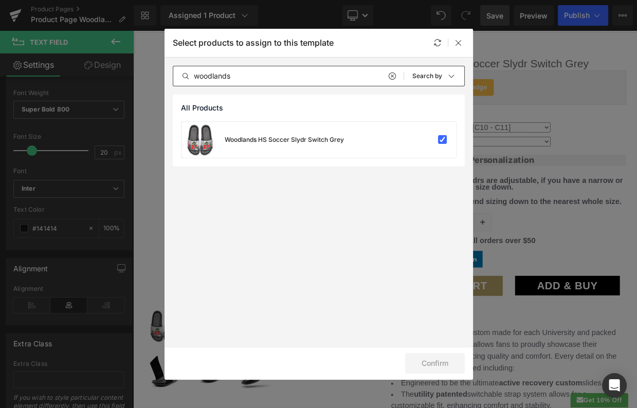
click at [297, 75] on input "woodlands" at bounding box center [288, 76] width 230 height 12
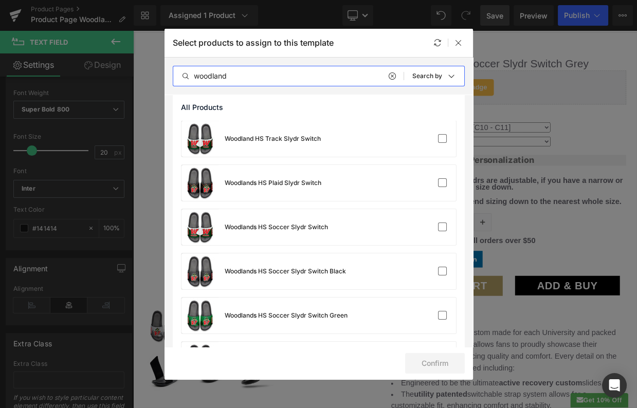
scroll to position [229, 0]
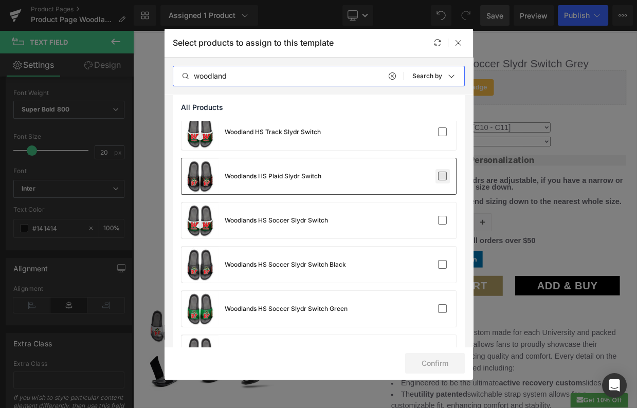
type input "woodland"
click at [438, 175] on label at bounding box center [442, 176] width 9 height 9
click at [442, 176] on input "checkbox" at bounding box center [442, 176] width 0 height 0
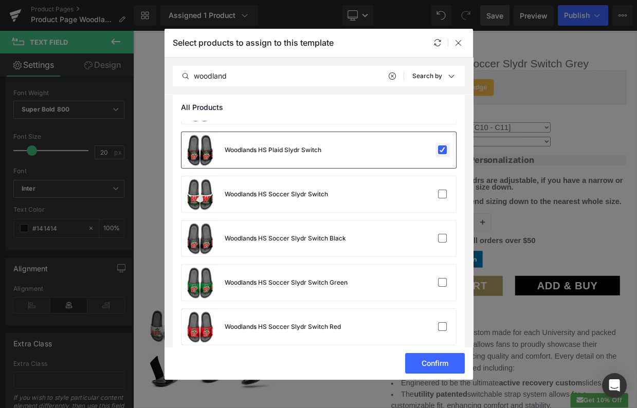
scroll to position [258, 0]
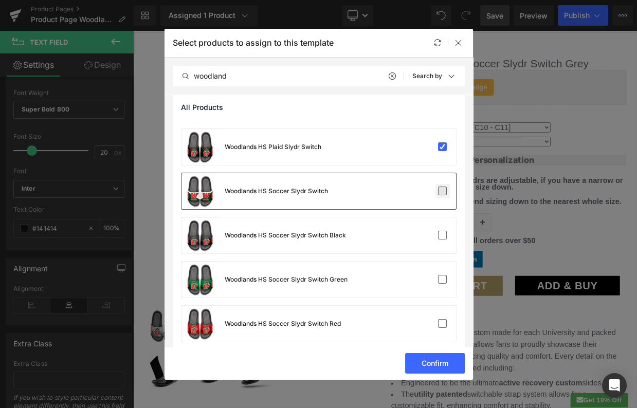
click at [439, 191] on label at bounding box center [442, 191] width 9 height 9
click at [442, 191] on input "checkbox" at bounding box center [442, 191] width 0 height 0
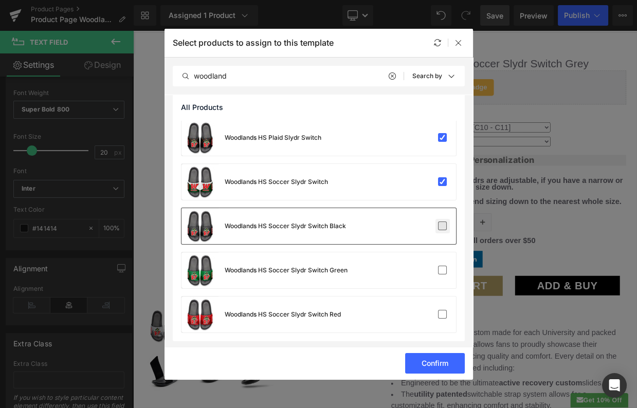
click at [438, 224] on label at bounding box center [442, 225] width 9 height 9
click at [442, 226] on input "checkbox" at bounding box center [442, 226] width 0 height 0
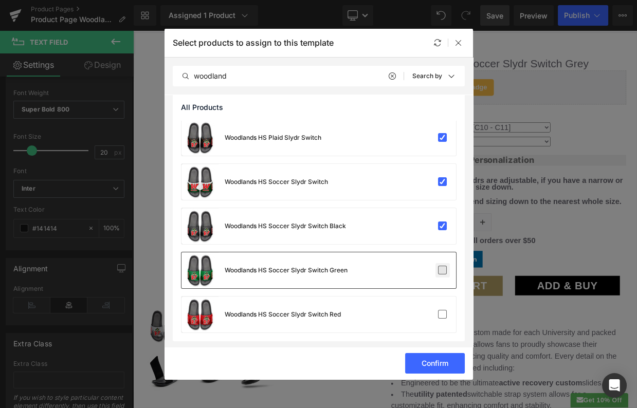
click at [439, 268] on label at bounding box center [442, 270] width 9 height 9
click at [442, 270] on input "checkbox" at bounding box center [442, 270] width 0 height 0
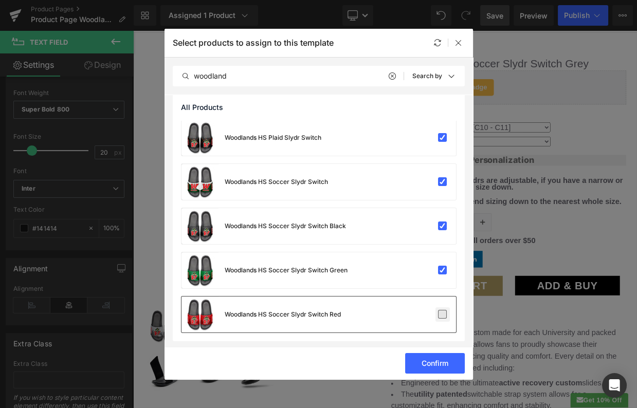
click at [438, 313] on label at bounding box center [442, 314] width 9 height 9
click at [442, 315] on input "checkbox" at bounding box center [442, 315] width 0 height 0
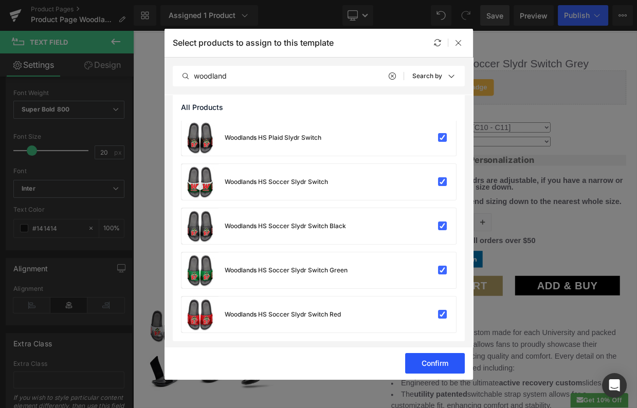
click at [440, 366] on button "Confirm" at bounding box center [435, 363] width 60 height 21
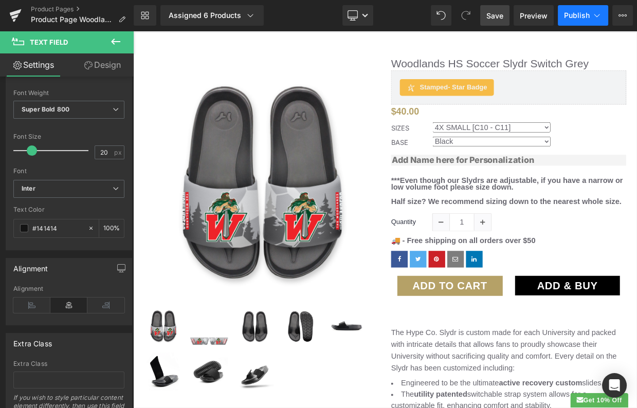
click at [575, 17] on span "Publish" at bounding box center [577, 15] width 26 height 8
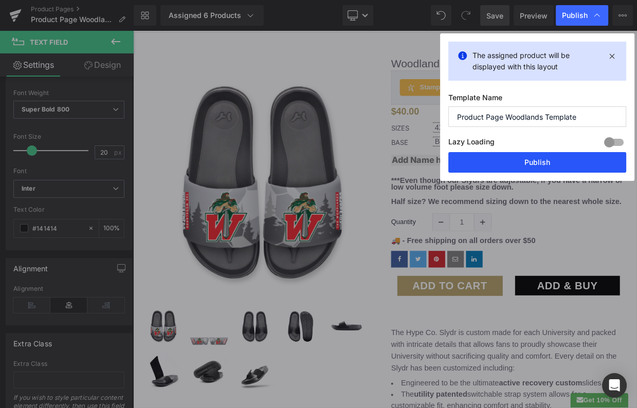
click at [505, 160] on button "Publish" at bounding box center [537, 162] width 178 height 21
